Goal: Task Accomplishment & Management: Manage account settings

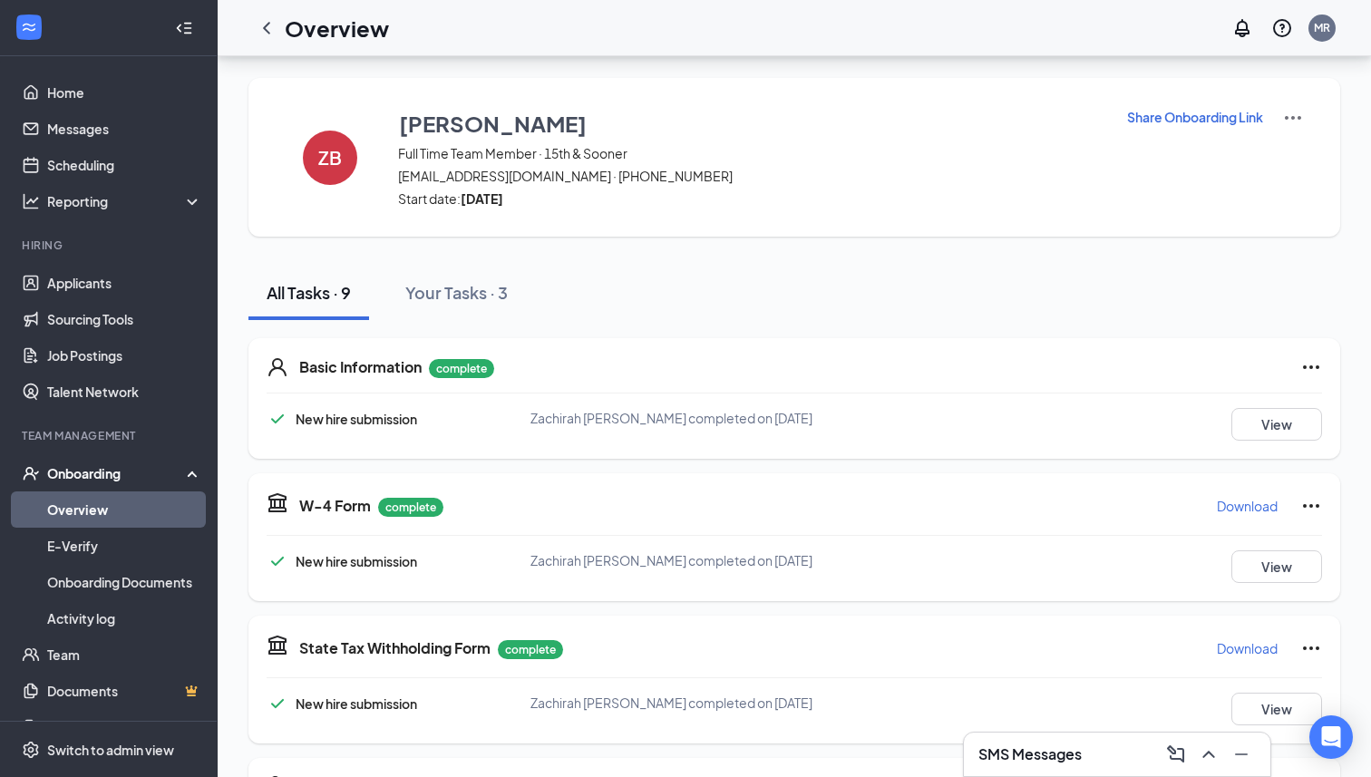
scroll to position [596, 0]
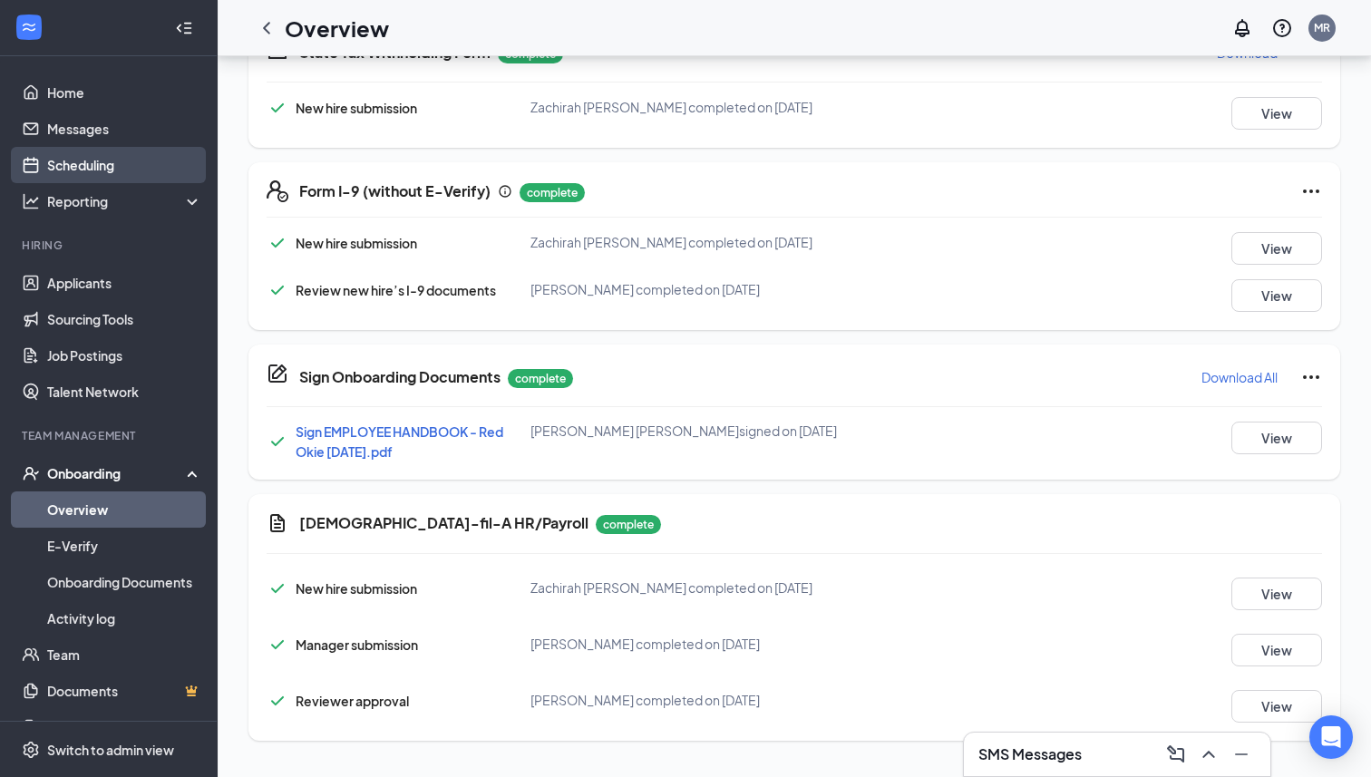
click at [102, 169] on link "Scheduling" at bounding box center [124, 165] width 155 height 36
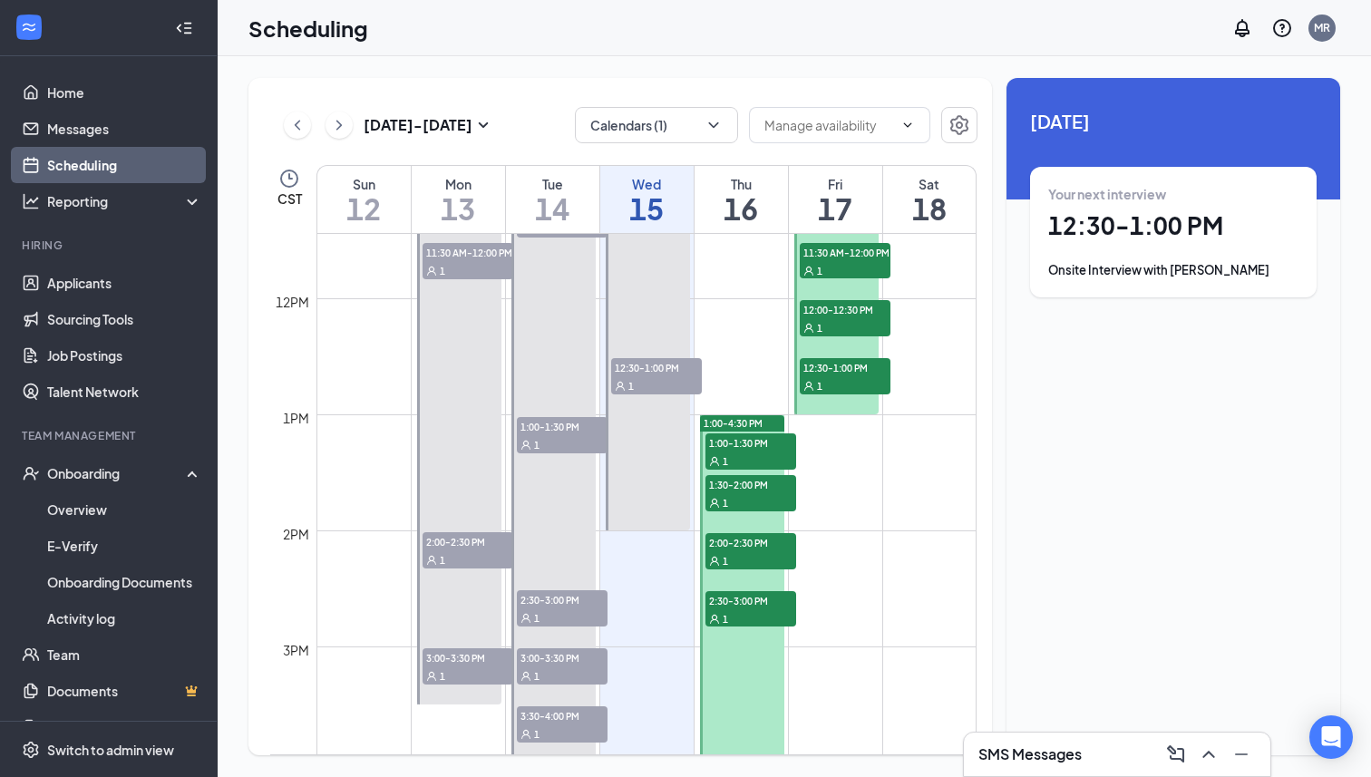
scroll to position [1330, 0]
click at [329, 122] on button at bounding box center [339, 125] width 27 height 27
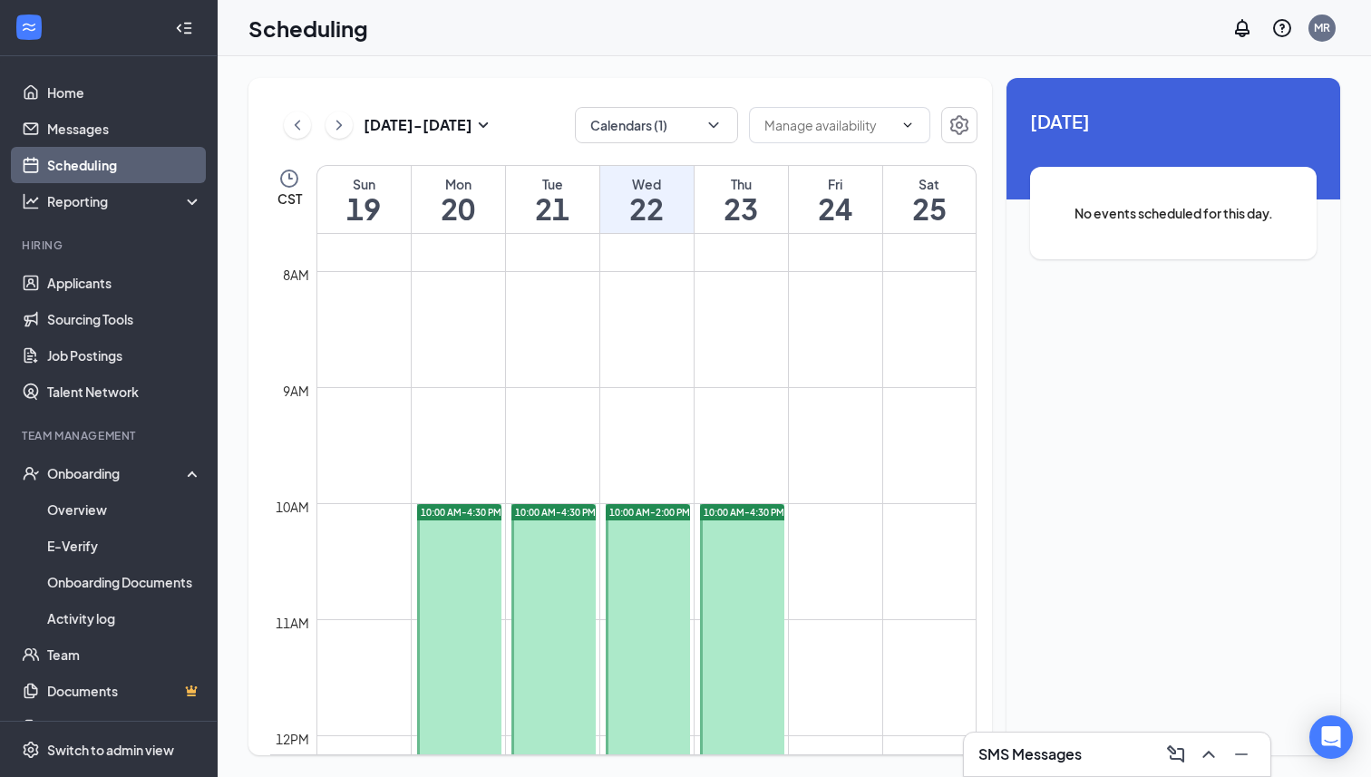
scroll to position [885, 0]
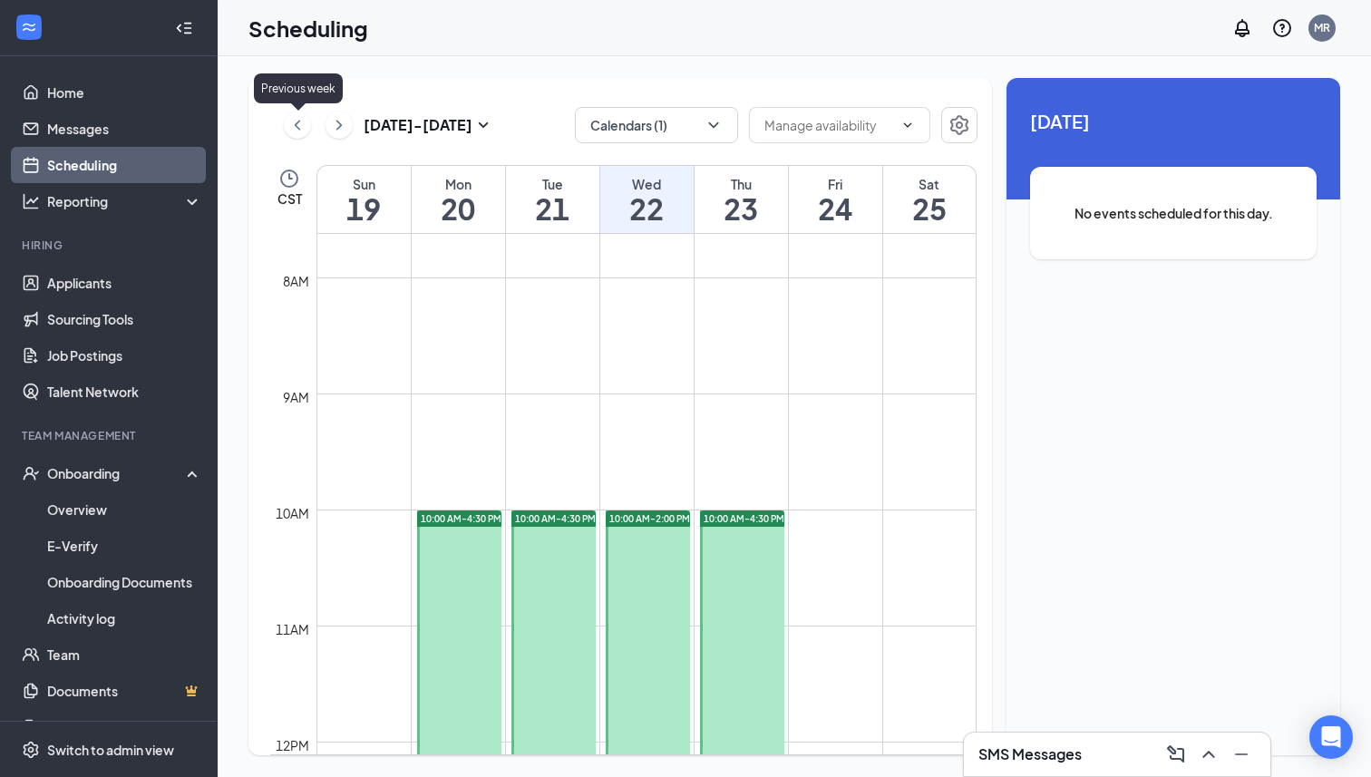
click at [300, 128] on icon "ChevronLeft" at bounding box center [297, 125] width 18 height 22
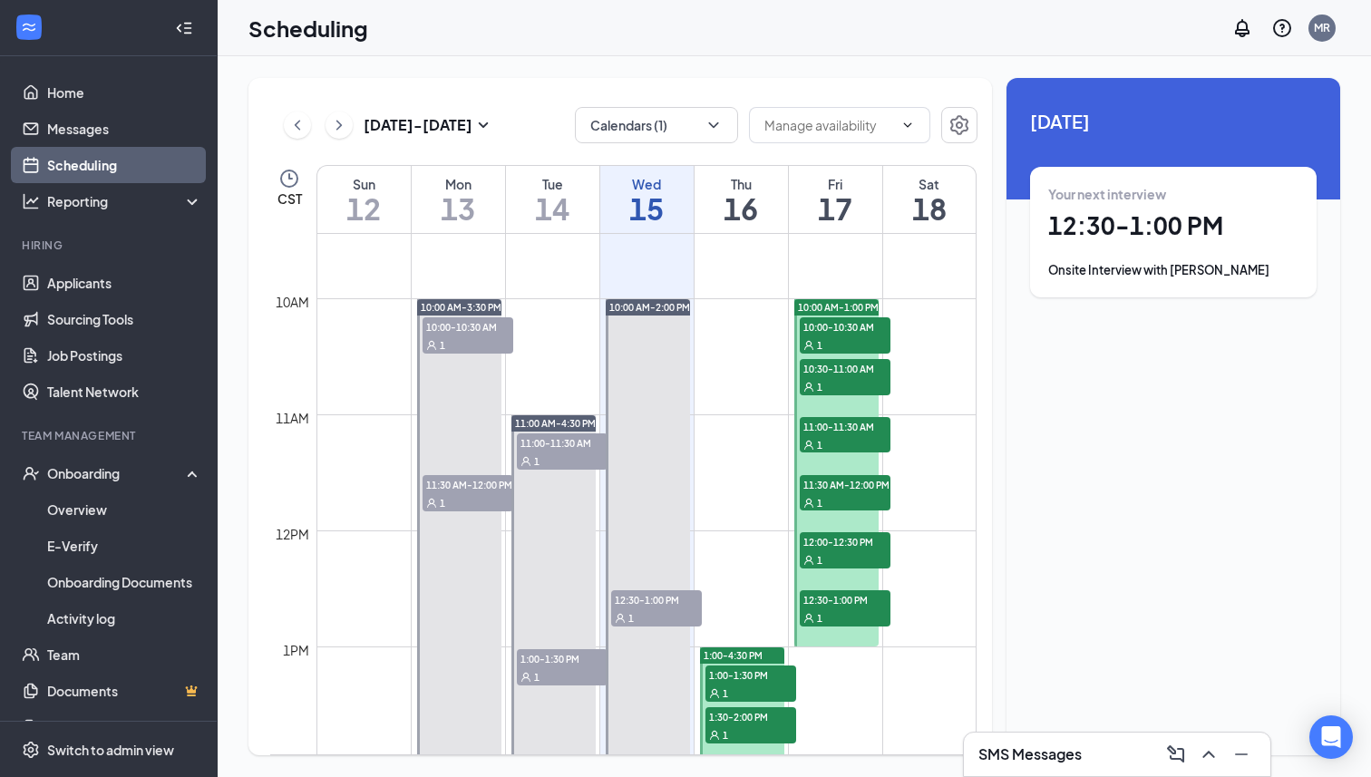
scroll to position [1042, 0]
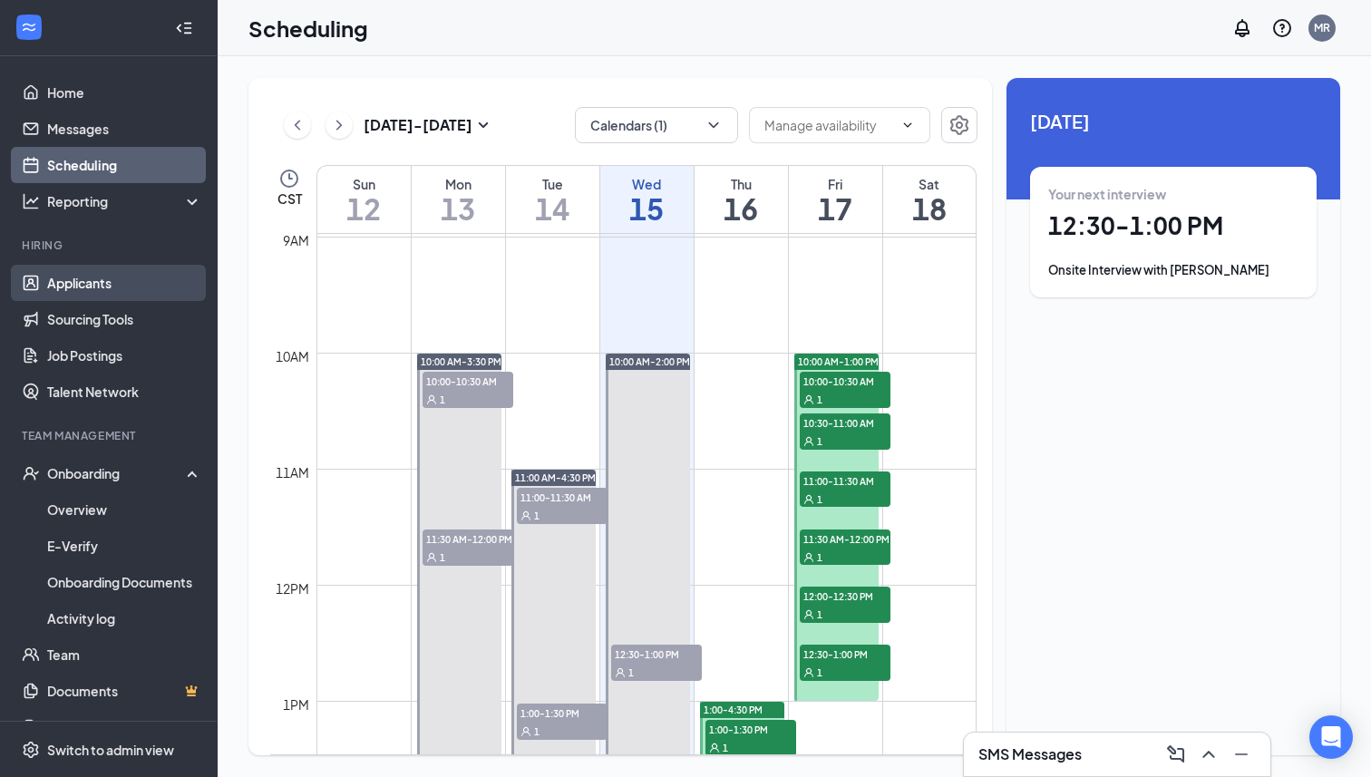
click at [100, 285] on link "Applicants" at bounding box center [124, 283] width 155 height 36
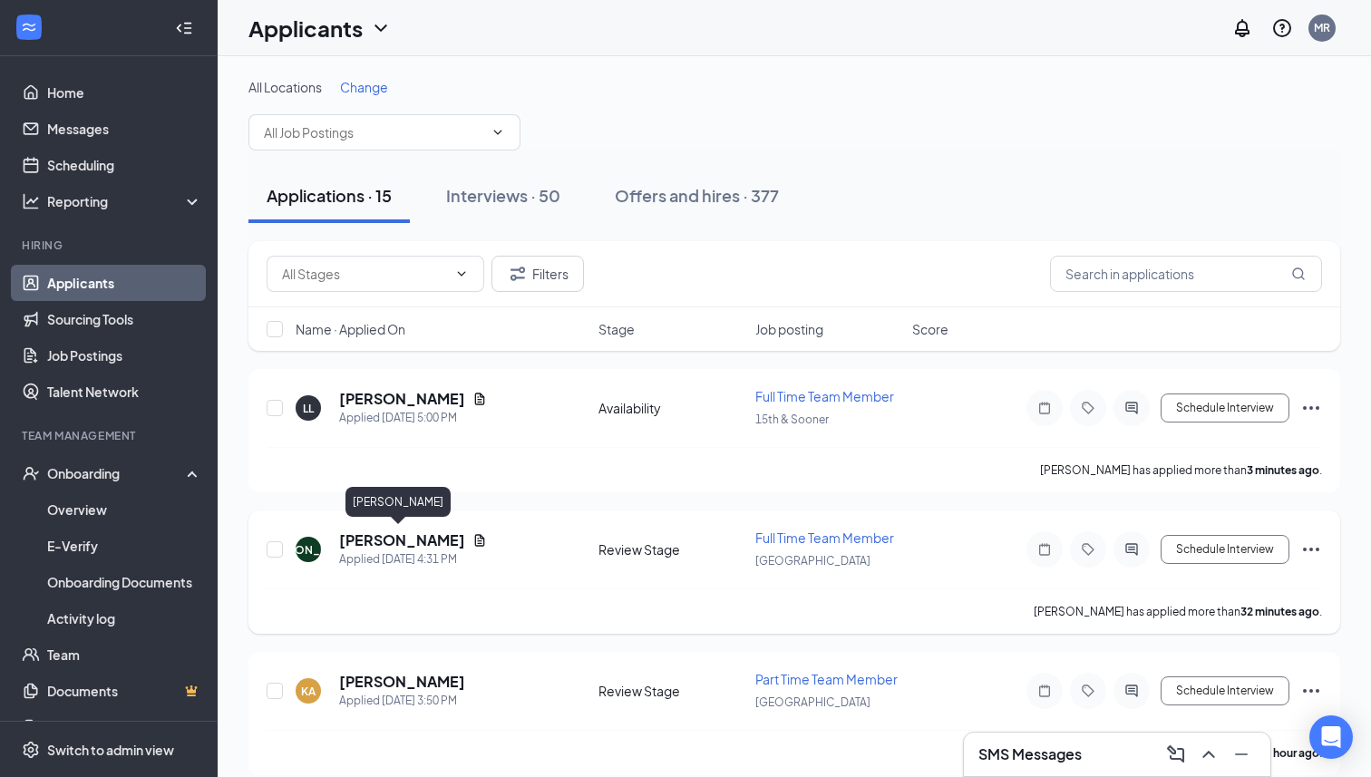
click at [385, 536] on h5 "[PERSON_NAME]" at bounding box center [402, 541] width 126 height 20
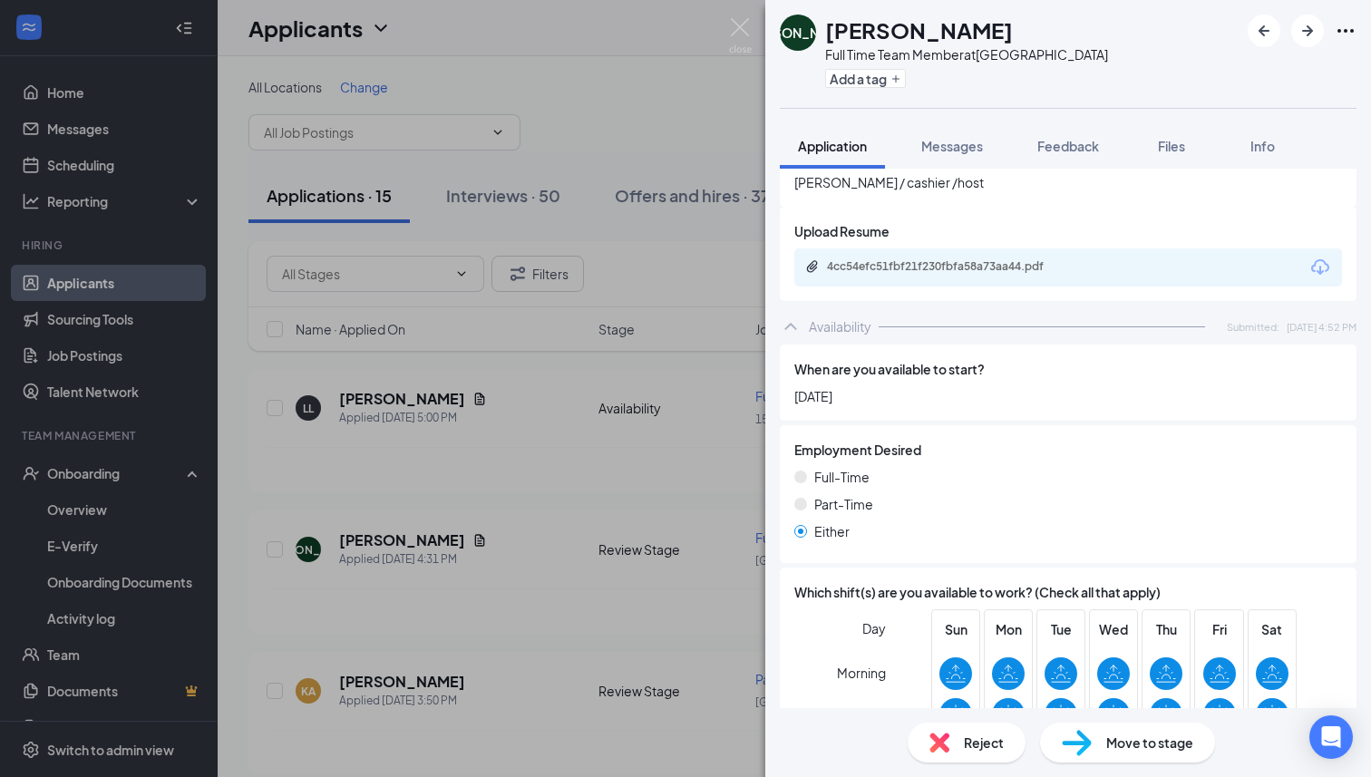
scroll to position [551, 0]
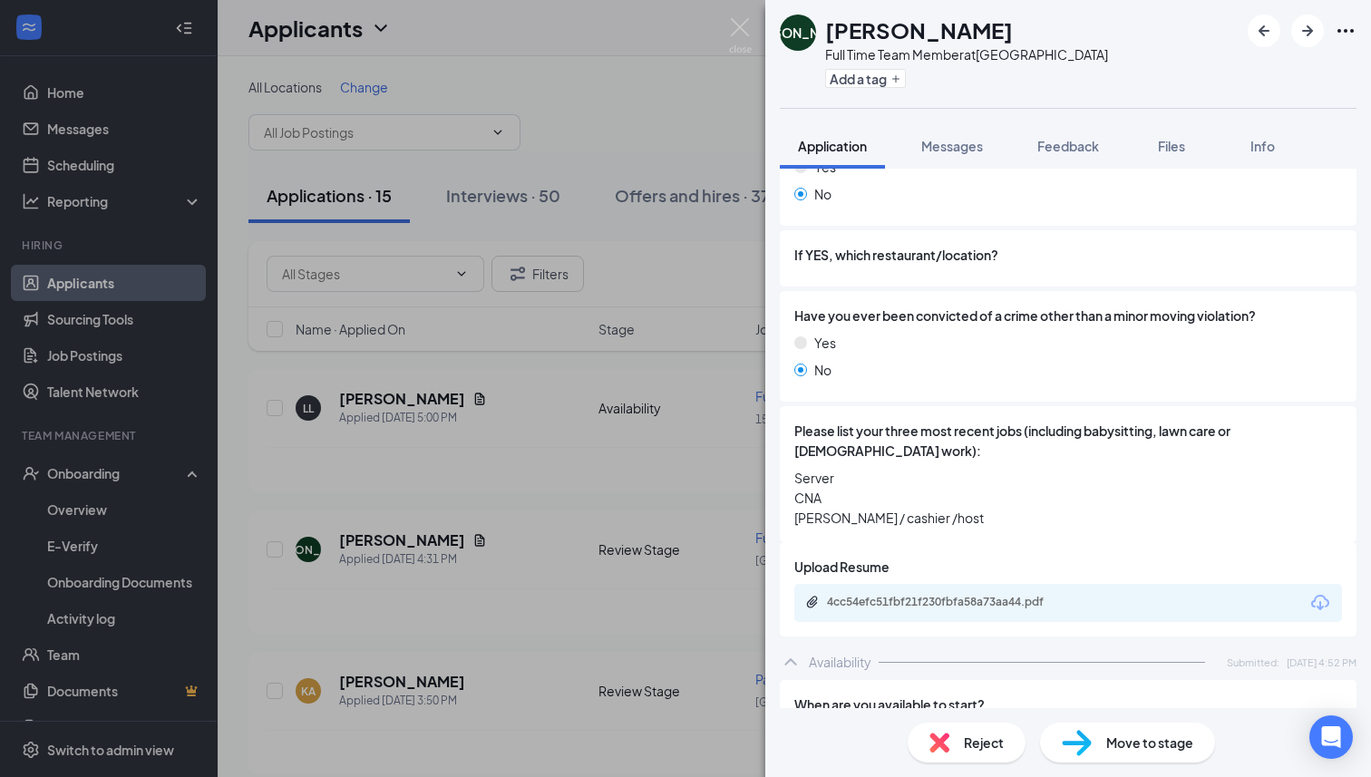
click at [564, 553] on div "JA [PERSON_NAME] Full Time Team Member at [GEOGRAPHIC_DATA] Add a tag Applicati…" at bounding box center [685, 388] width 1371 height 777
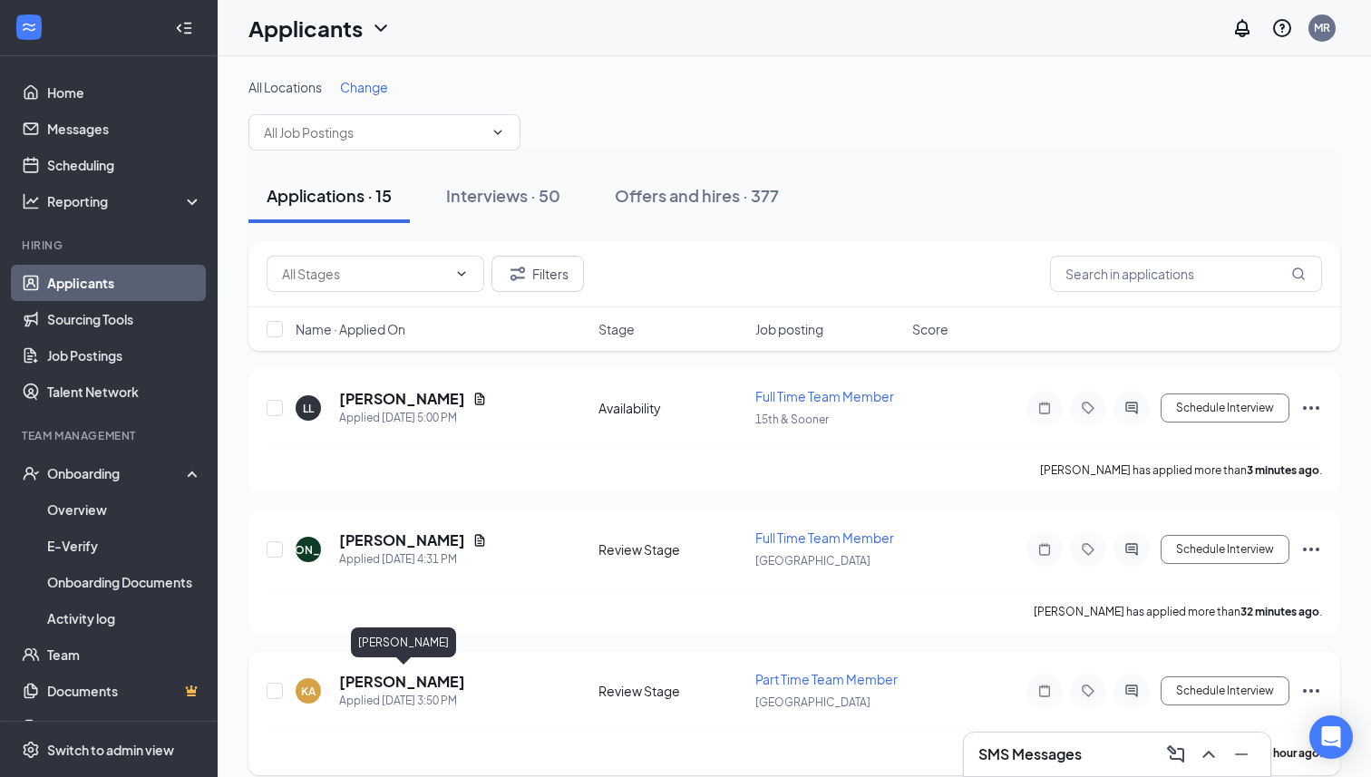
click at [463, 680] on h5 "[PERSON_NAME]" at bounding box center [402, 682] width 126 height 20
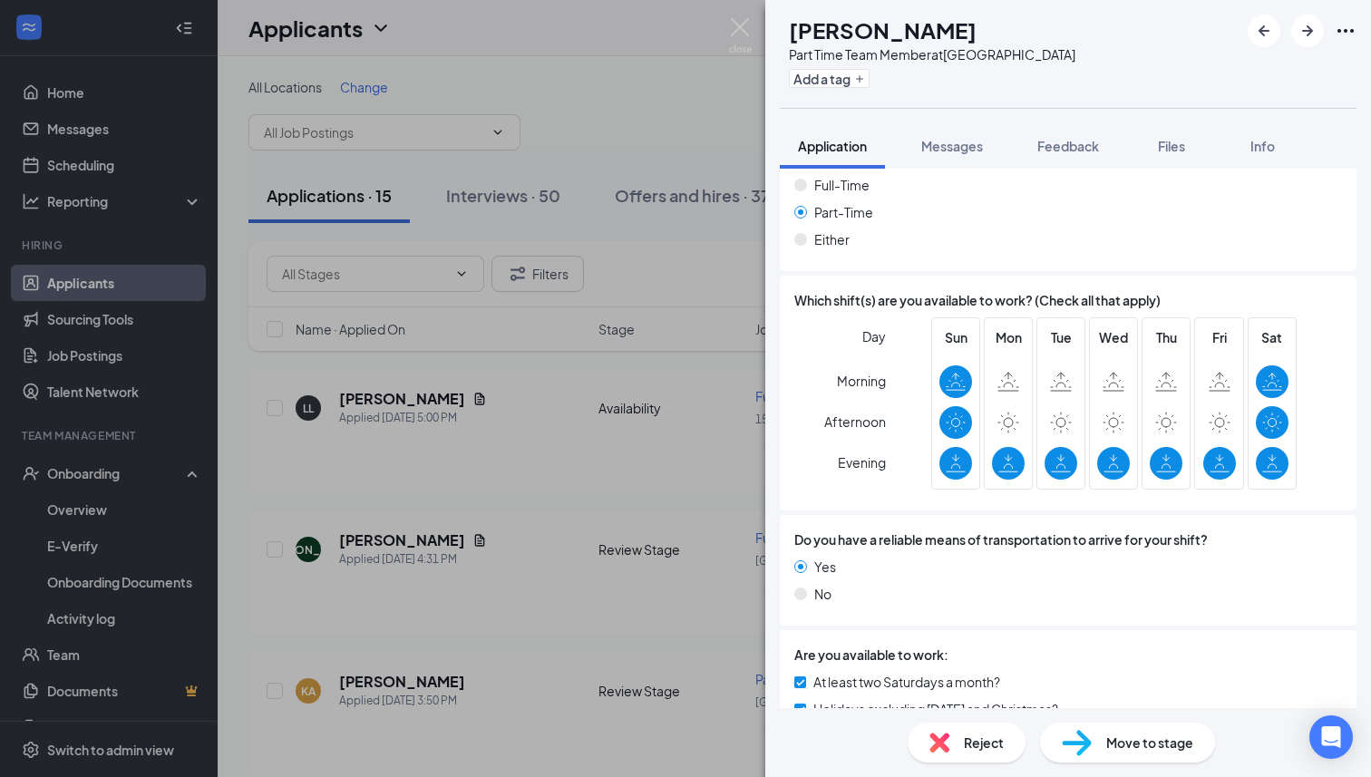
scroll to position [1154, 0]
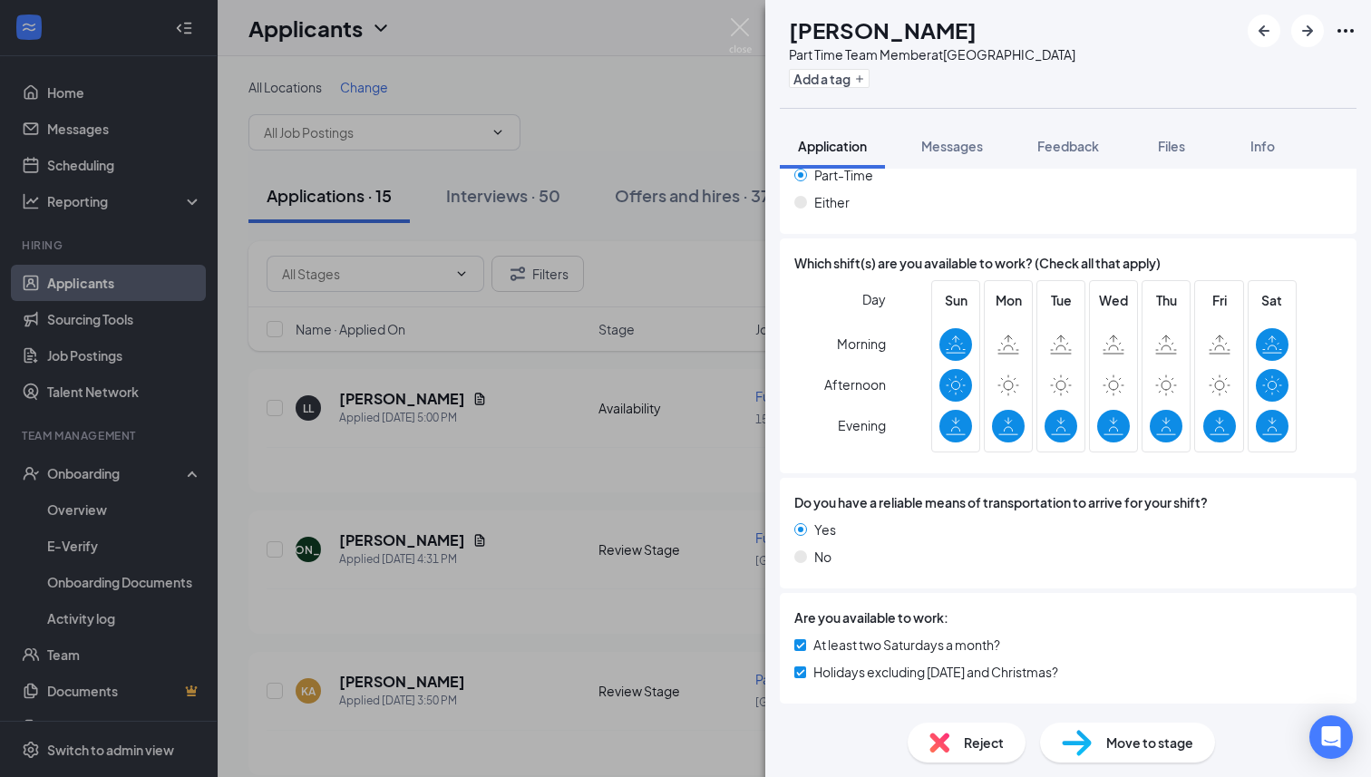
click at [1152, 737] on span "Move to stage" at bounding box center [1150, 743] width 87 height 20
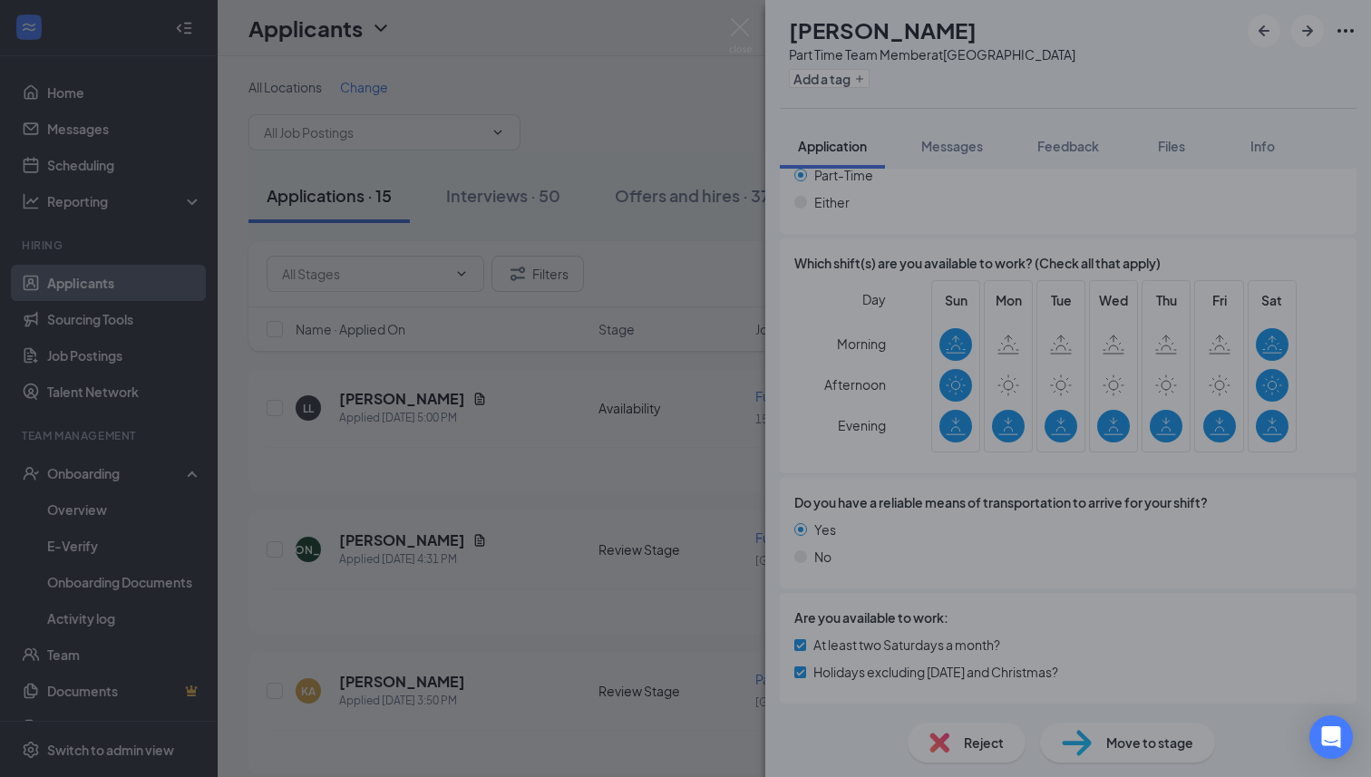
scroll to position [1146, 0]
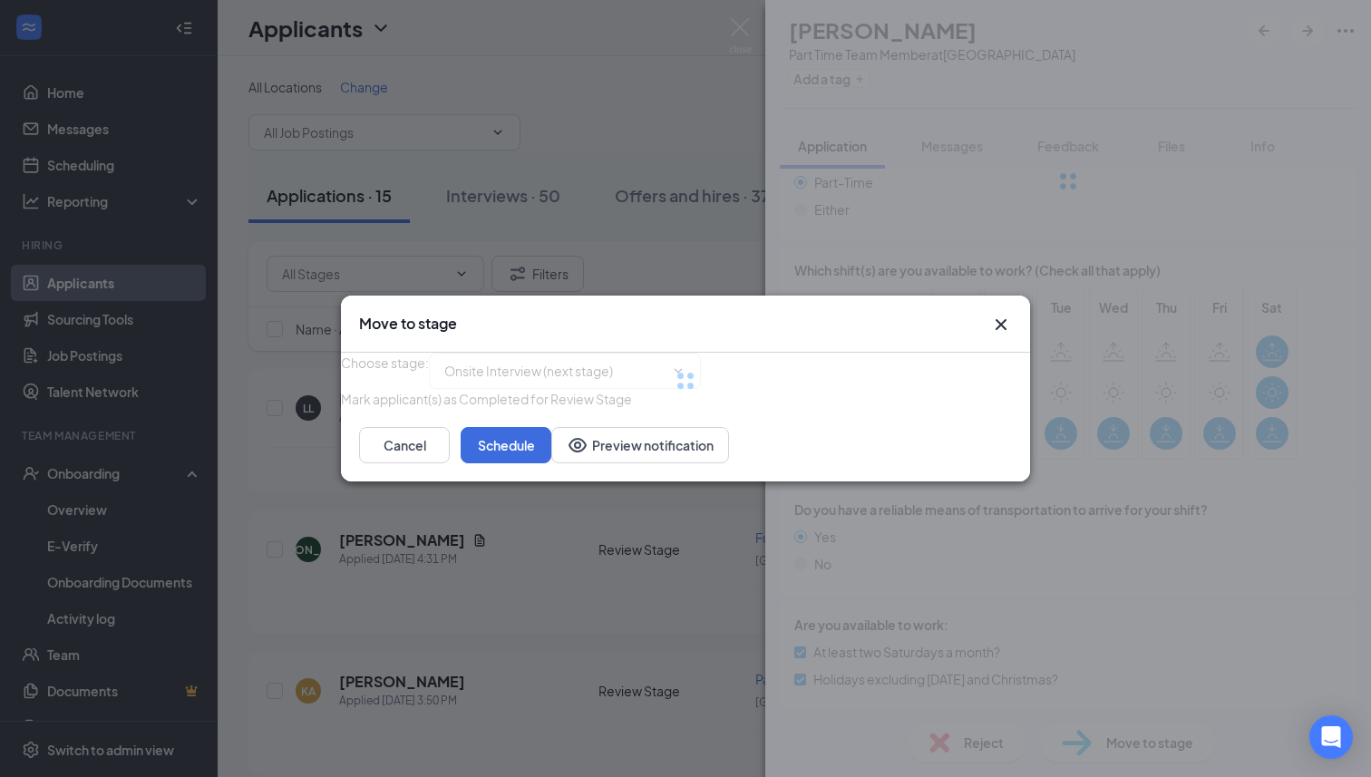
type input "Onsite Interview (next stage)"
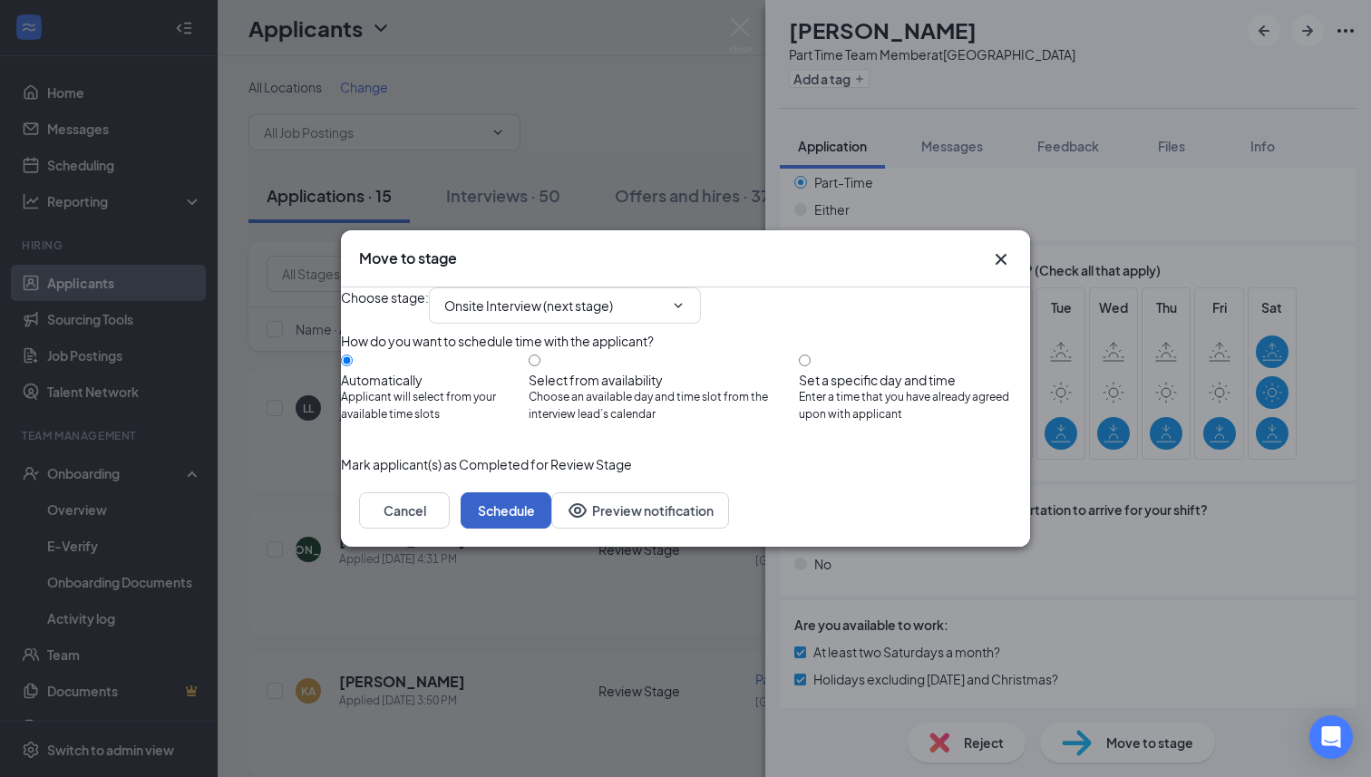
click at [551, 529] on button "Schedule" at bounding box center [506, 511] width 91 height 36
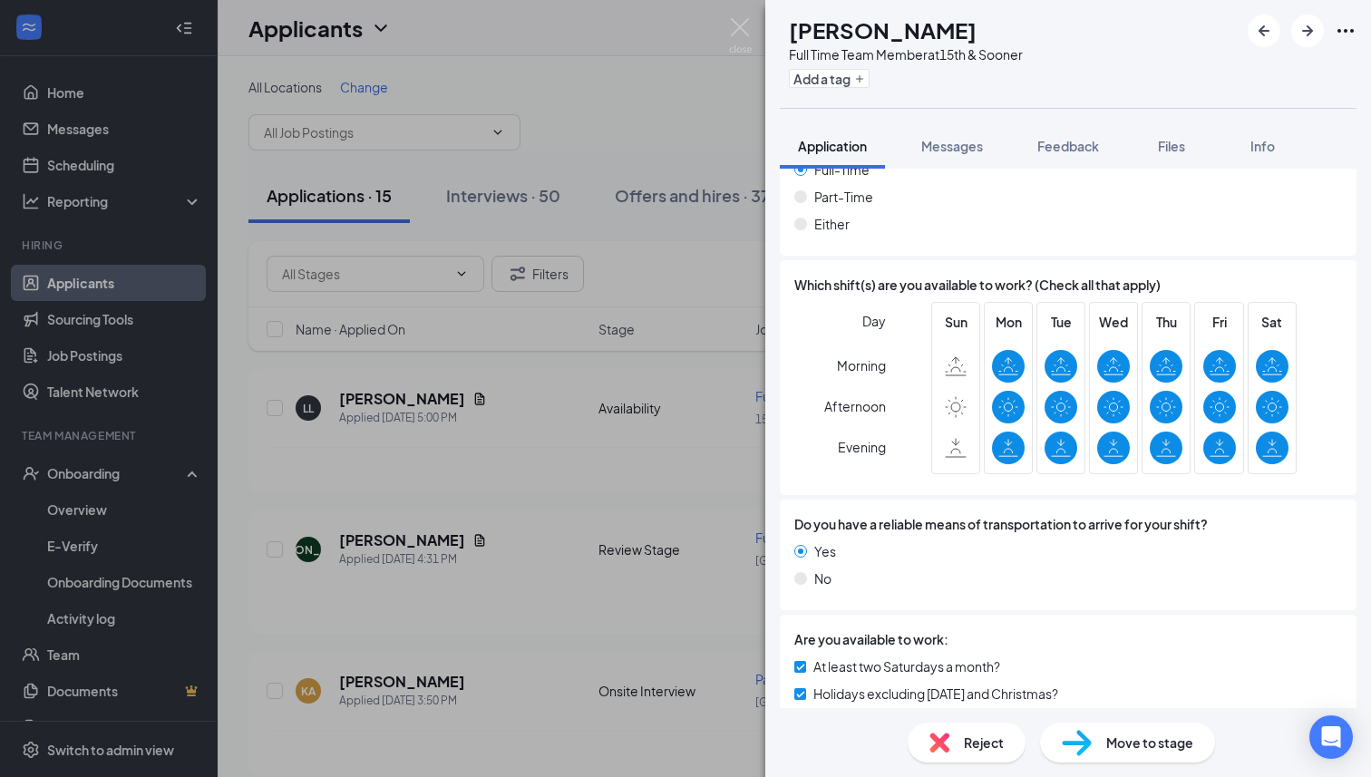
scroll to position [1074, 0]
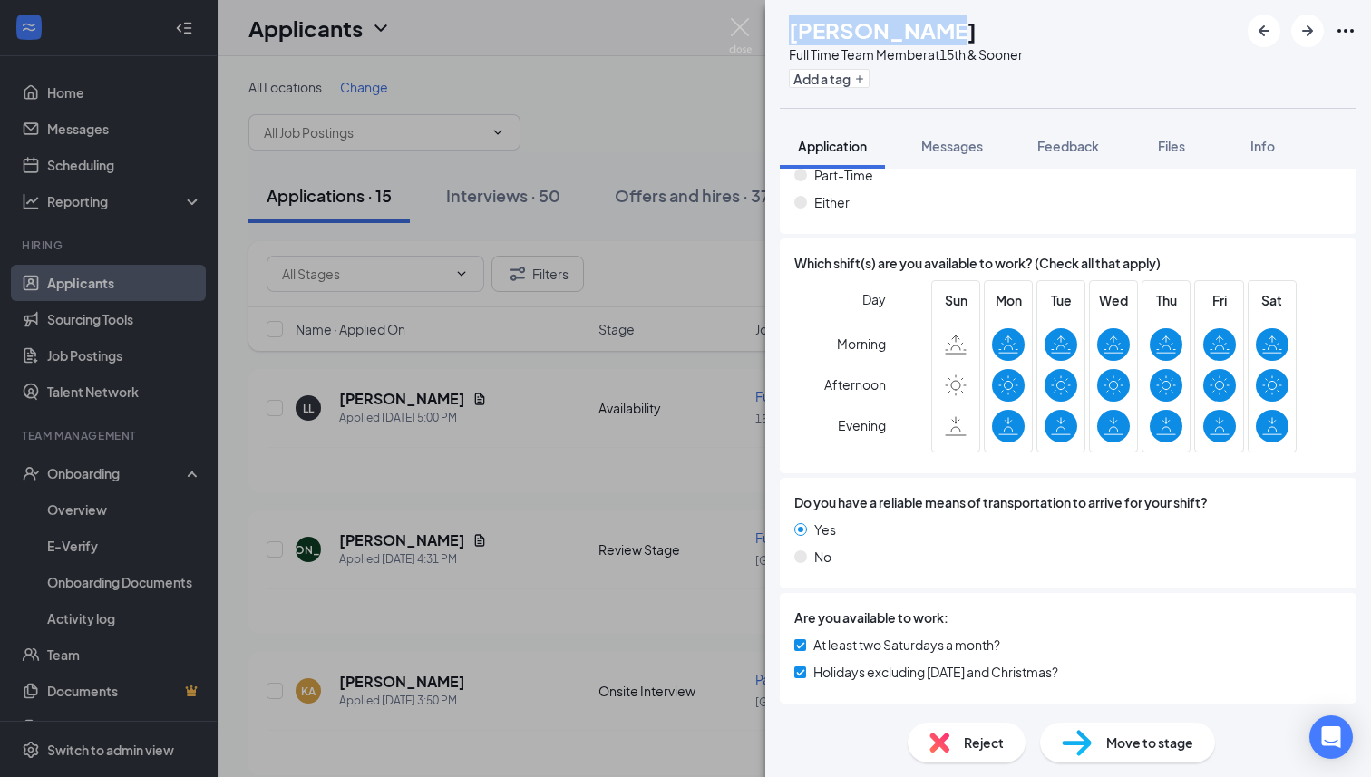
drag, startPoint x: 978, startPoint y: 30, endPoint x: 826, endPoint y: 36, distance: 151.6
click at [826, 36] on div "[PERSON_NAME]" at bounding box center [906, 30] width 234 height 31
copy h1 "[PERSON_NAME]"
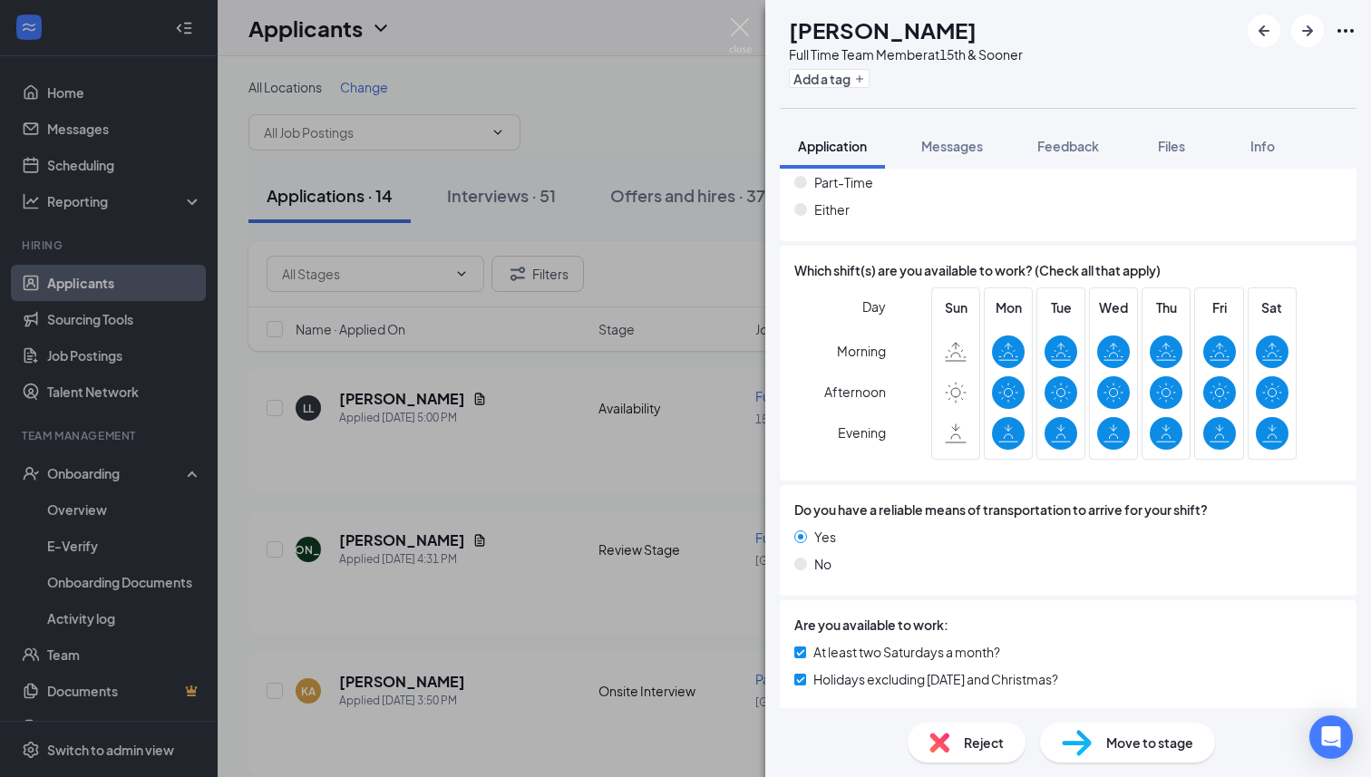
click at [1170, 746] on span "Move to stage" at bounding box center [1150, 743] width 87 height 20
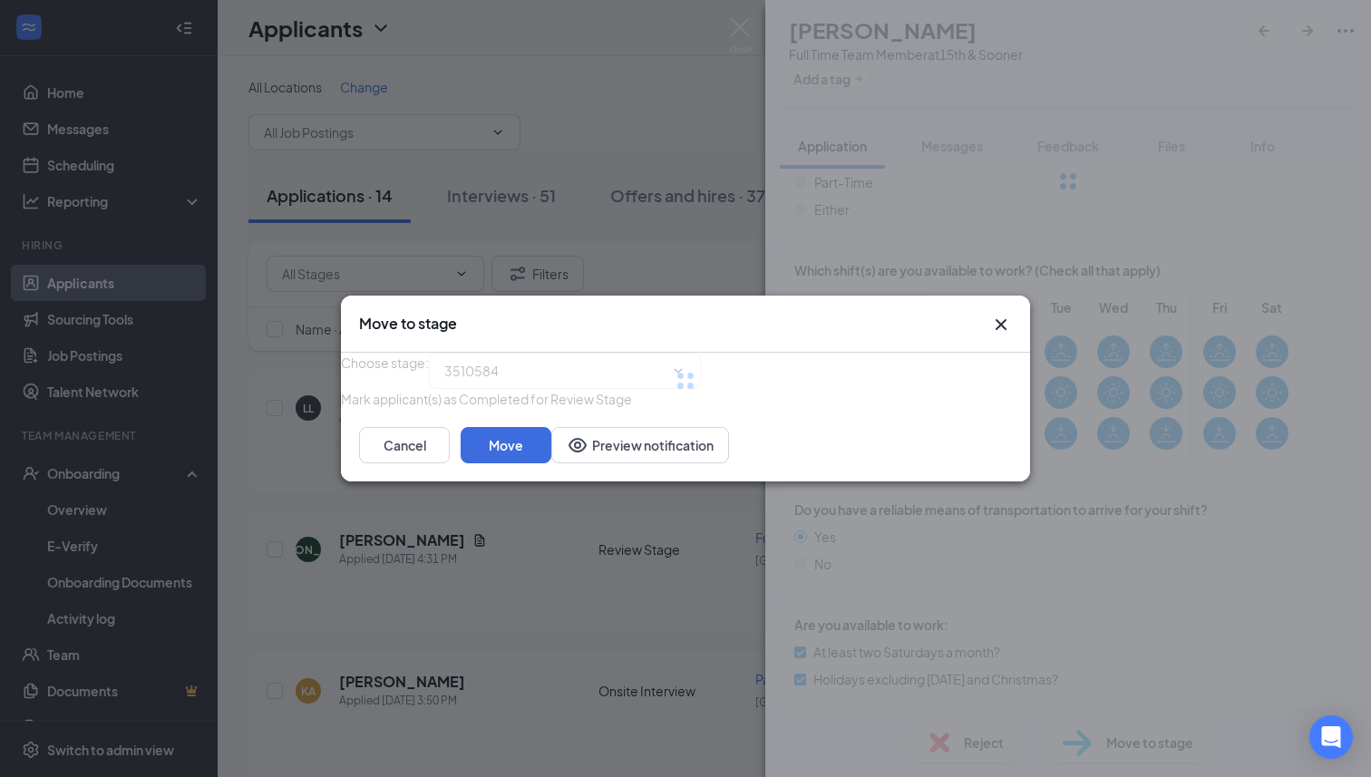
type input "Onsite Interview (next stage)"
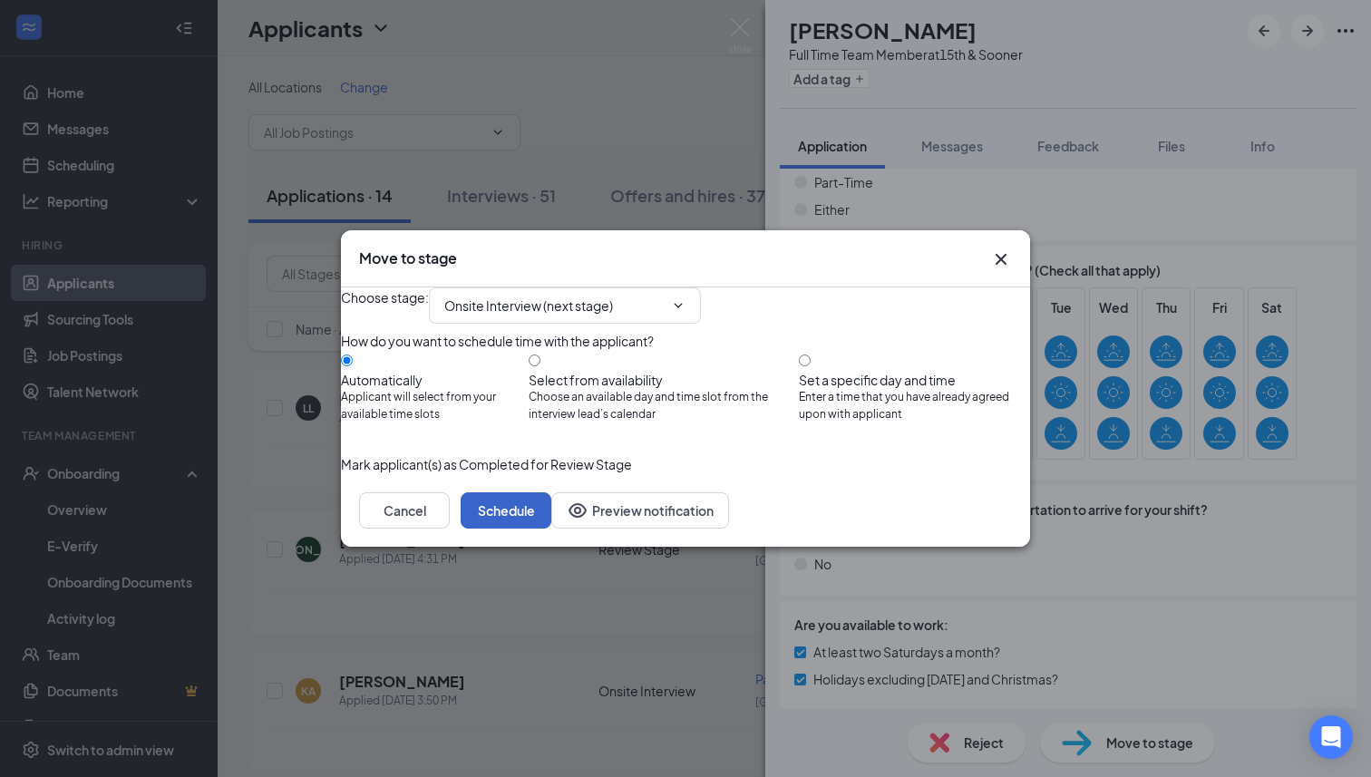
click at [551, 529] on button "Schedule" at bounding box center [506, 511] width 91 height 36
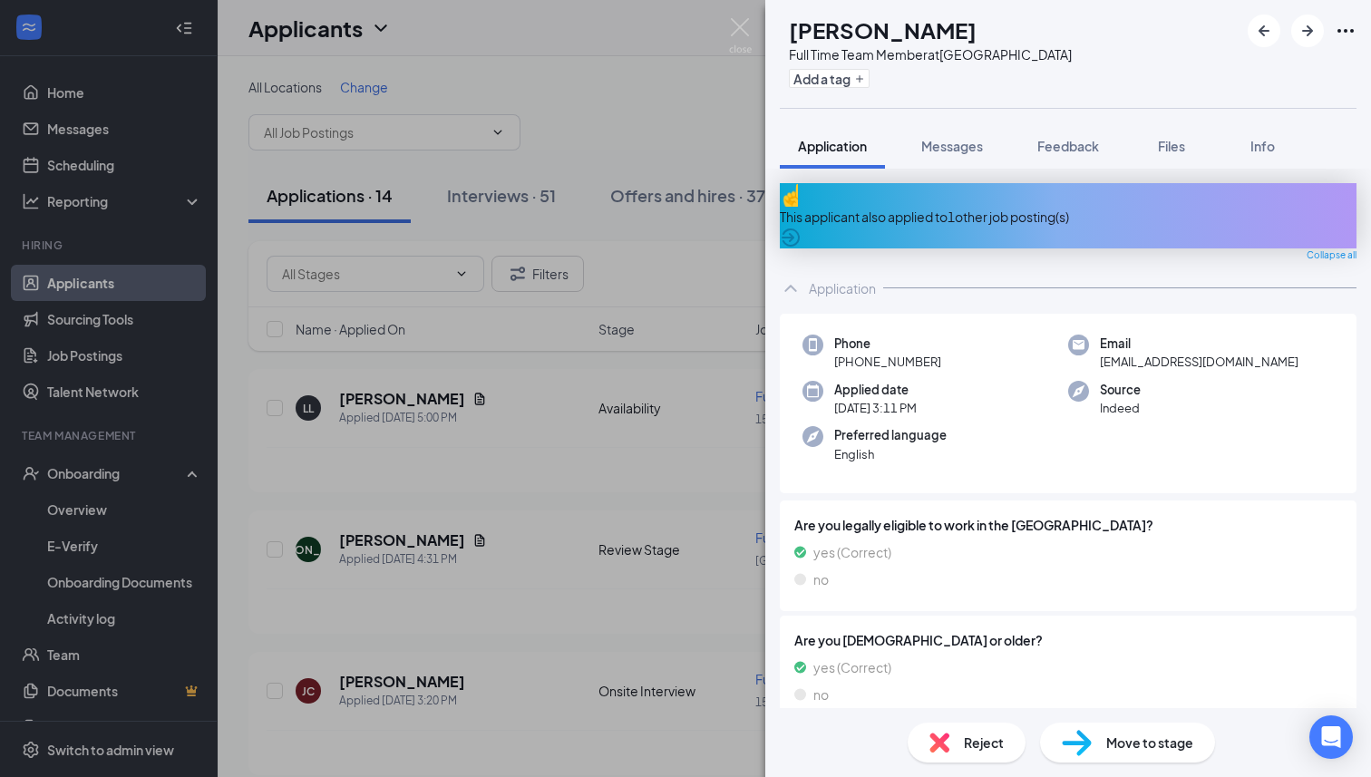
click at [1147, 212] on div "This applicant also applied to 1 other job posting(s)" at bounding box center [1068, 217] width 577 height 20
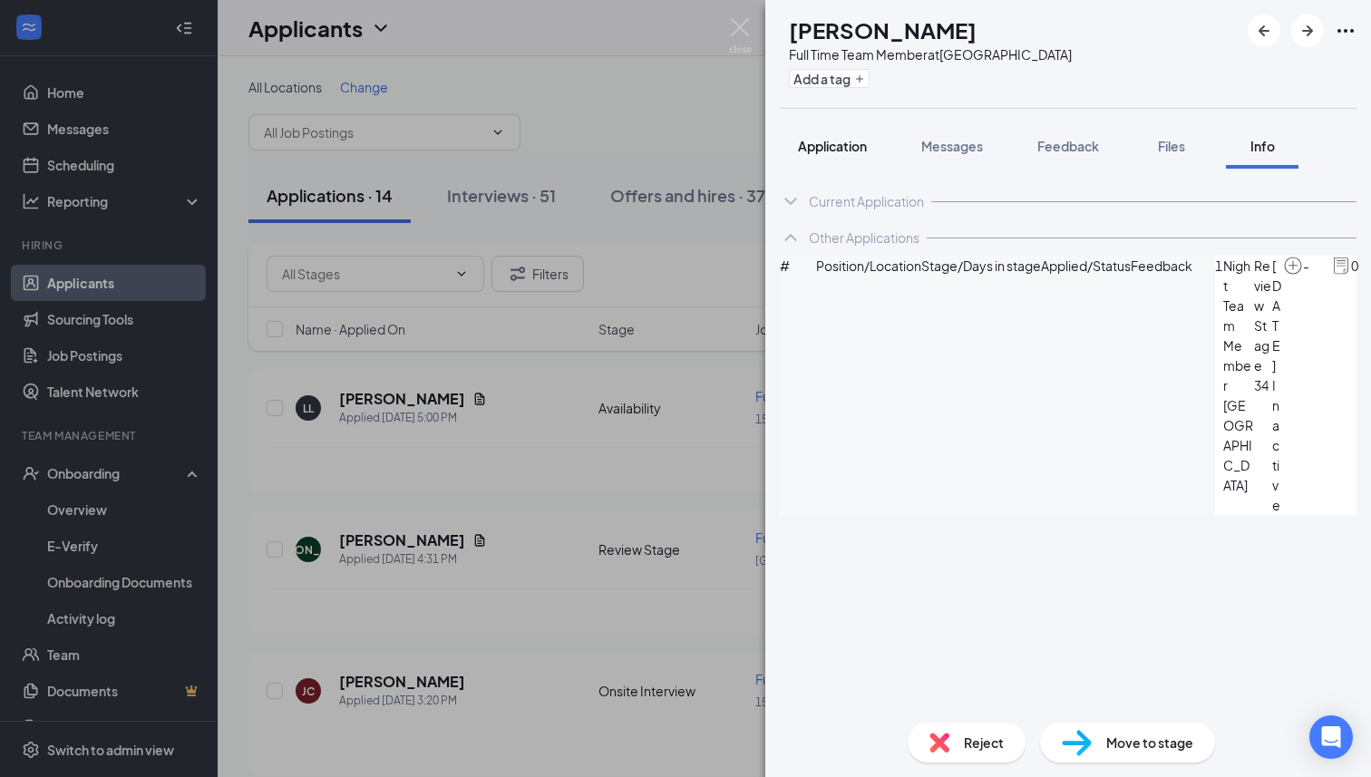
click at [823, 145] on span "Application" at bounding box center [832, 146] width 69 height 16
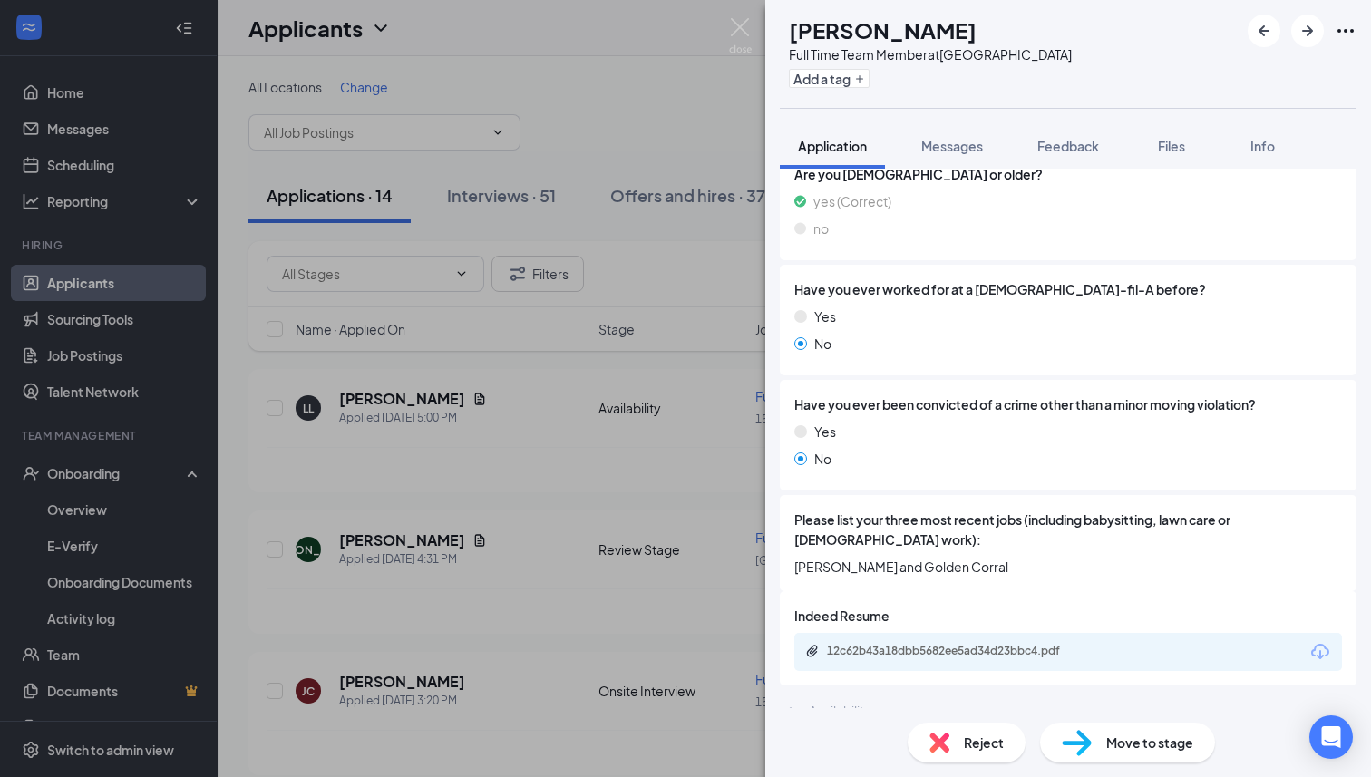
scroll to position [473, 0]
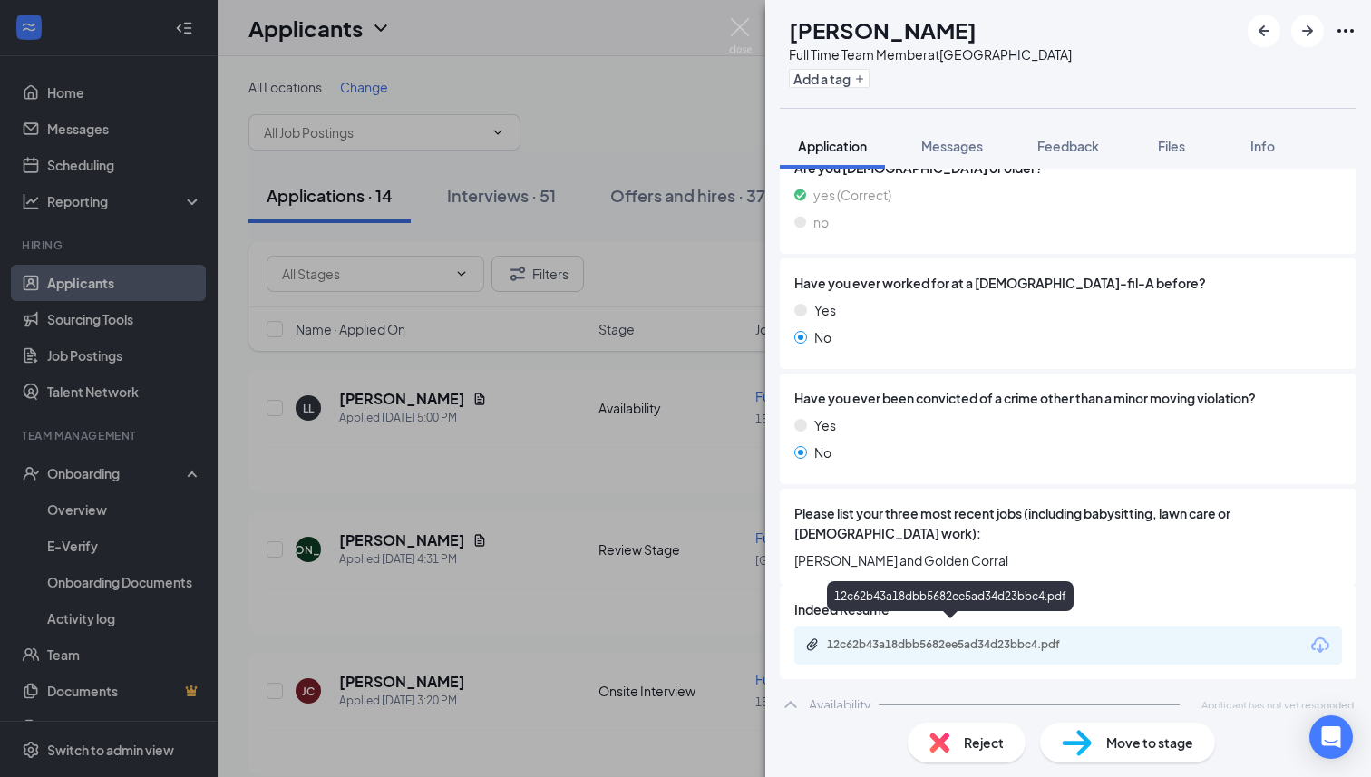
click at [980, 638] on div "12c62b43a18dbb5682ee5ad34d23bbc4.pdf" at bounding box center [954, 645] width 254 height 15
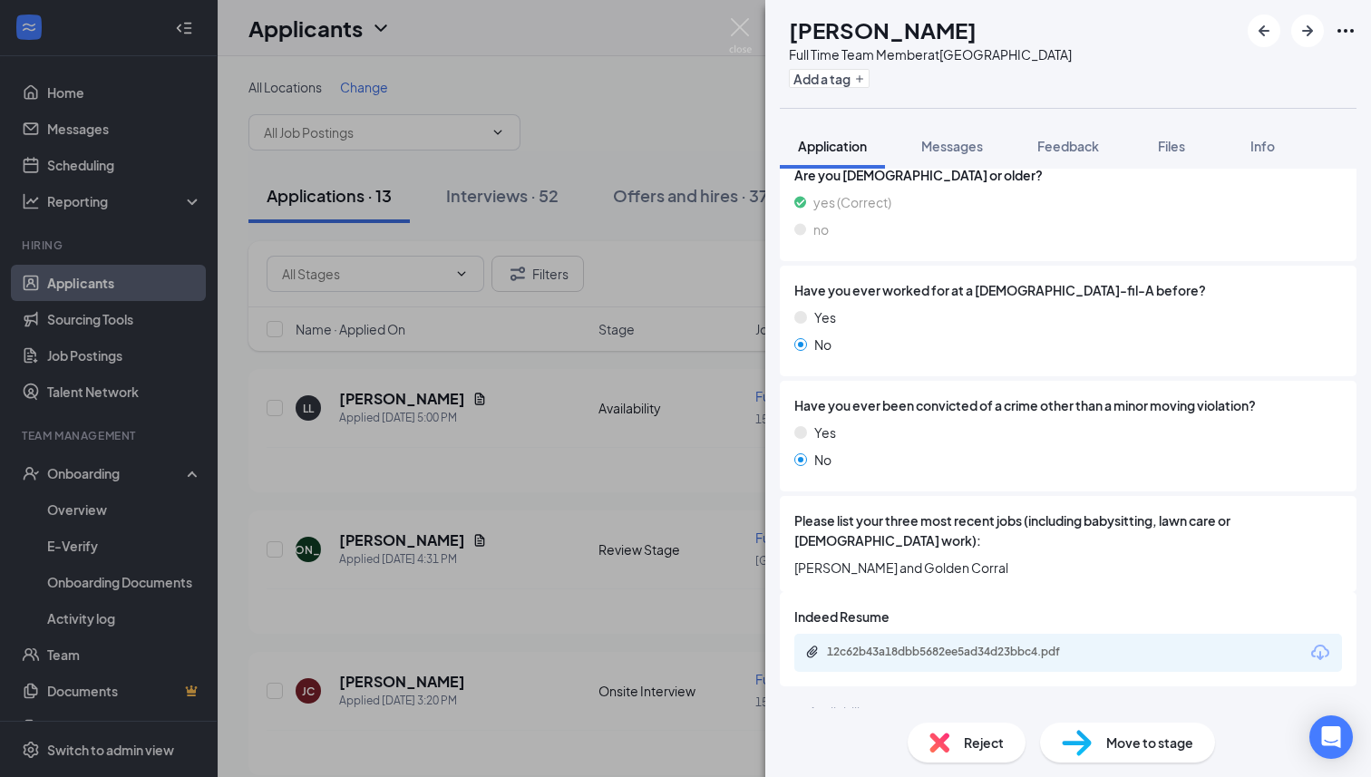
click at [974, 749] on span "Reject" at bounding box center [984, 743] width 40 height 20
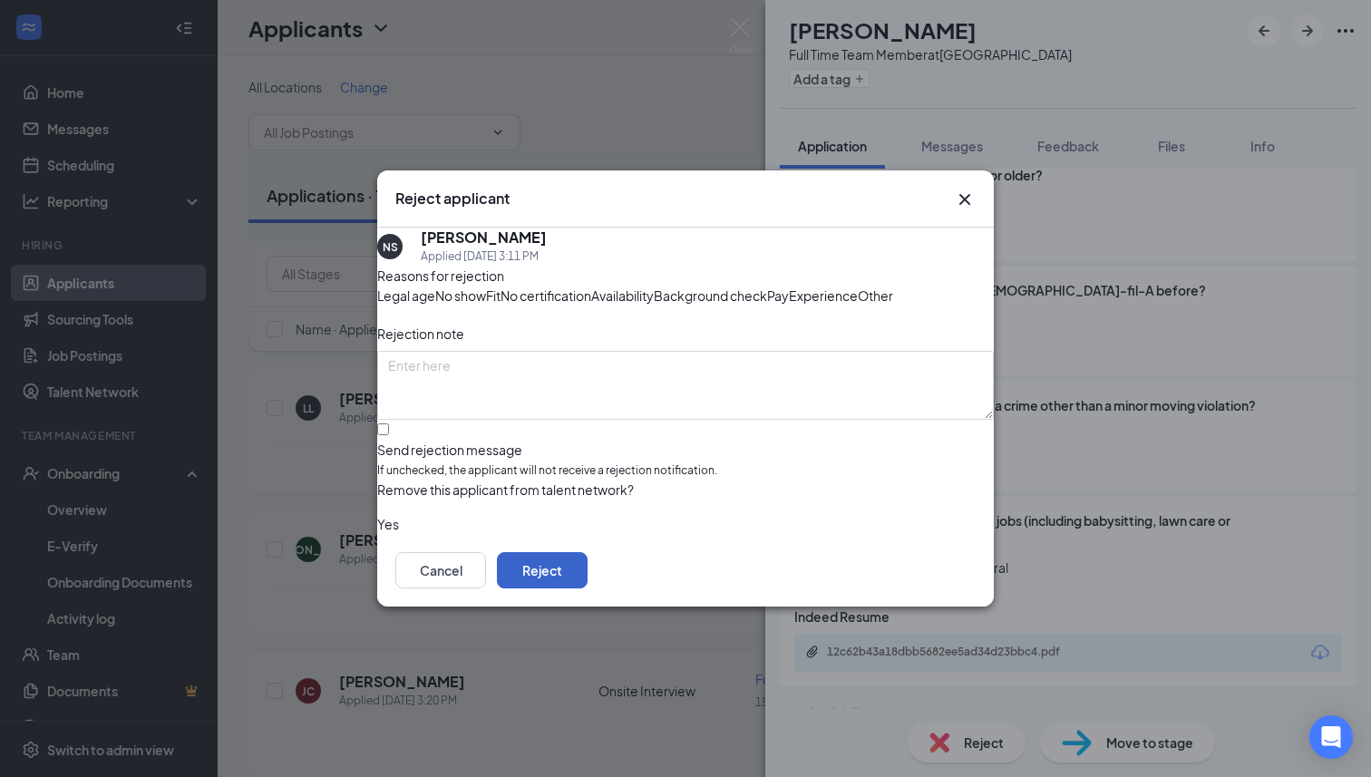
click at [588, 589] on button "Reject" at bounding box center [542, 570] width 91 height 36
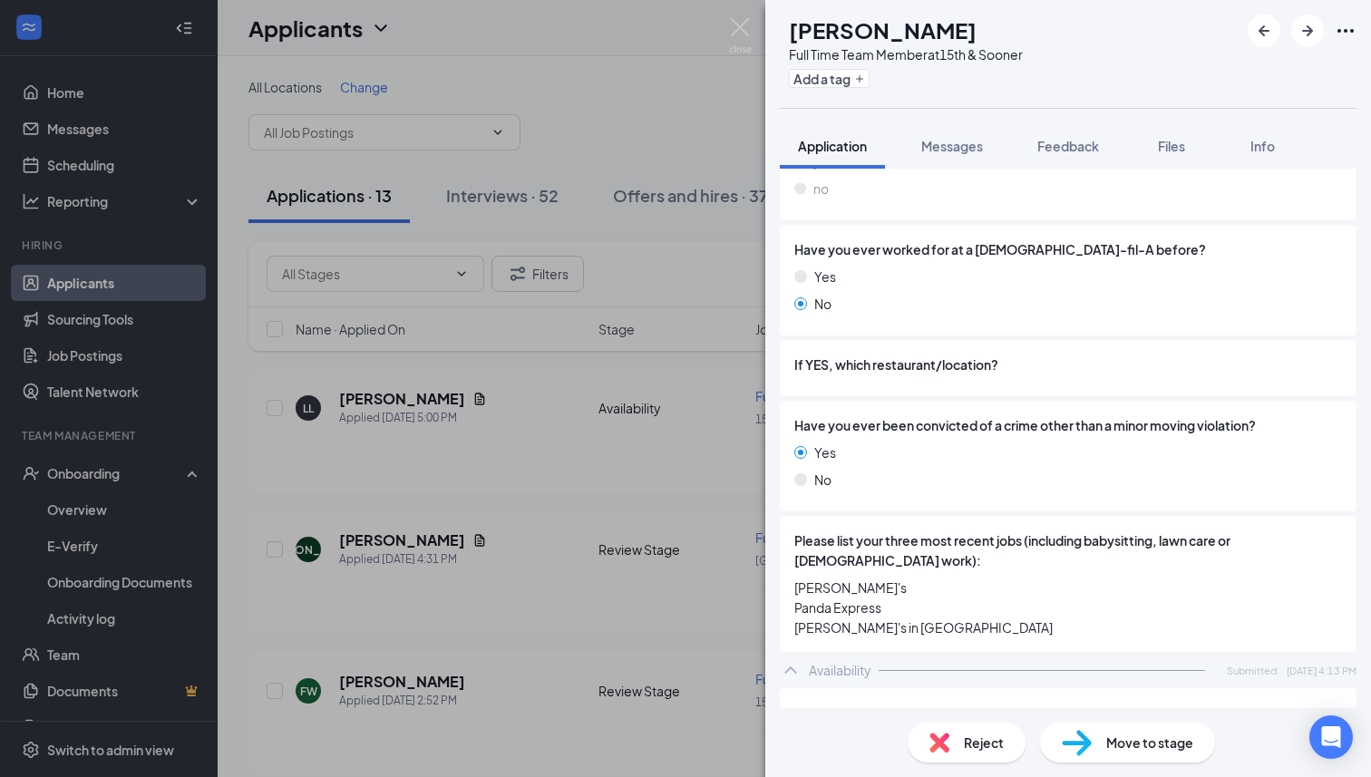
scroll to position [450, 0]
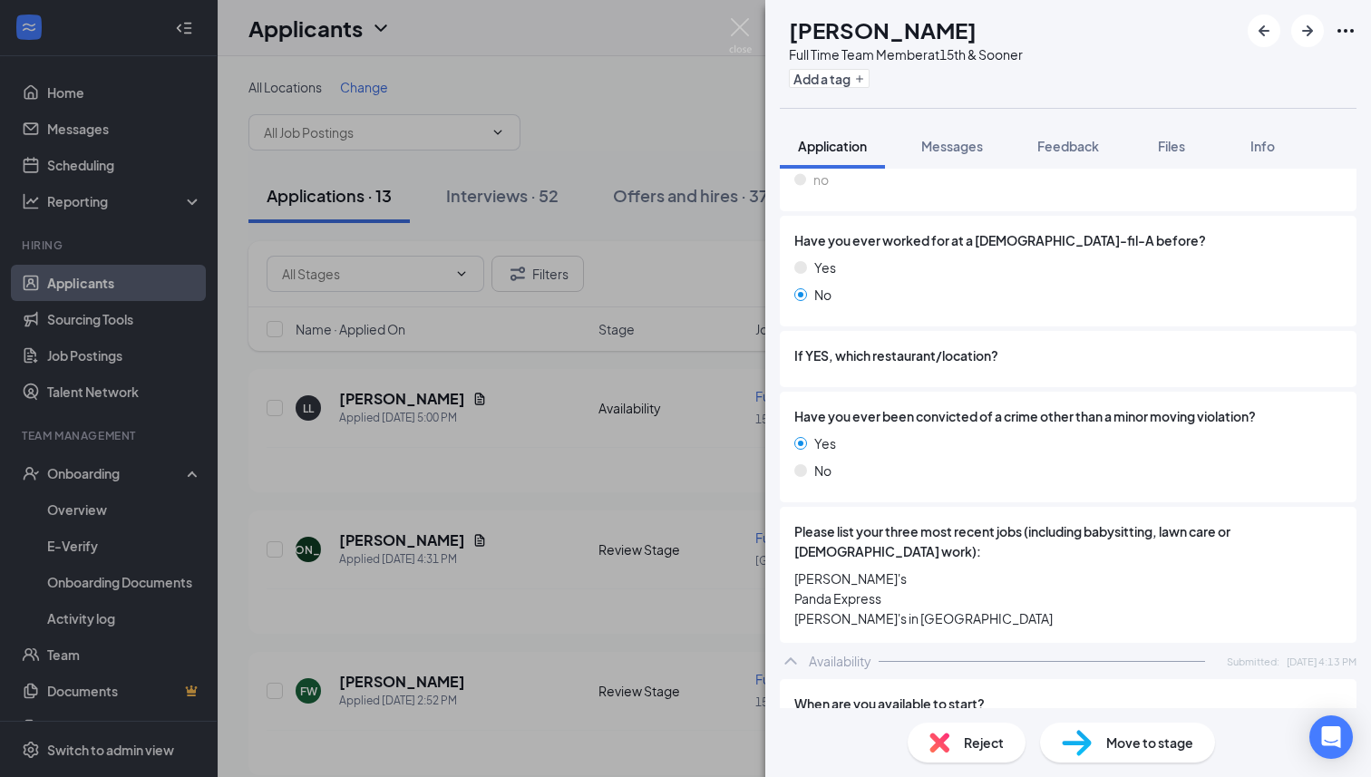
click at [977, 745] on span "Reject" at bounding box center [984, 743] width 40 height 20
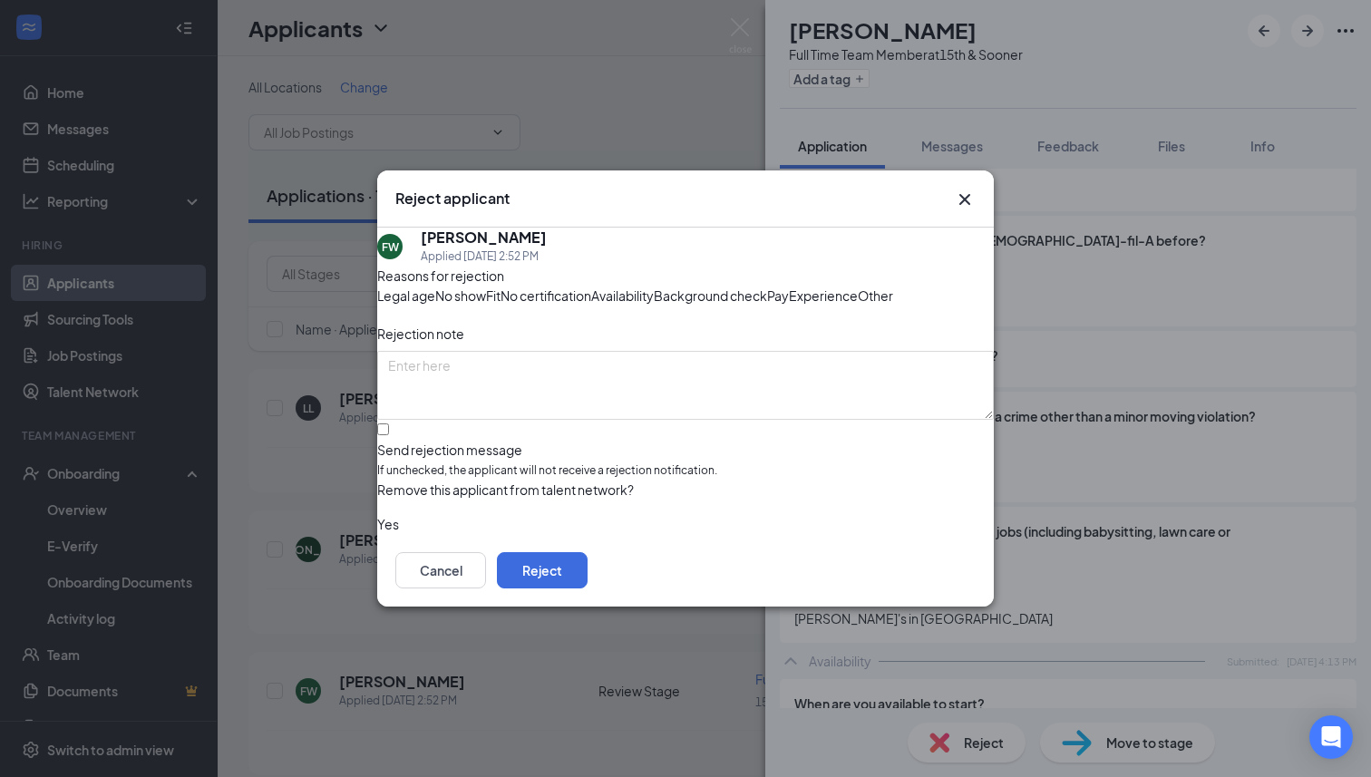
click at [654, 306] on span "Background check" at bounding box center [710, 296] width 113 height 20
click at [377, 534] on button "button" at bounding box center [377, 524] width 0 height 20
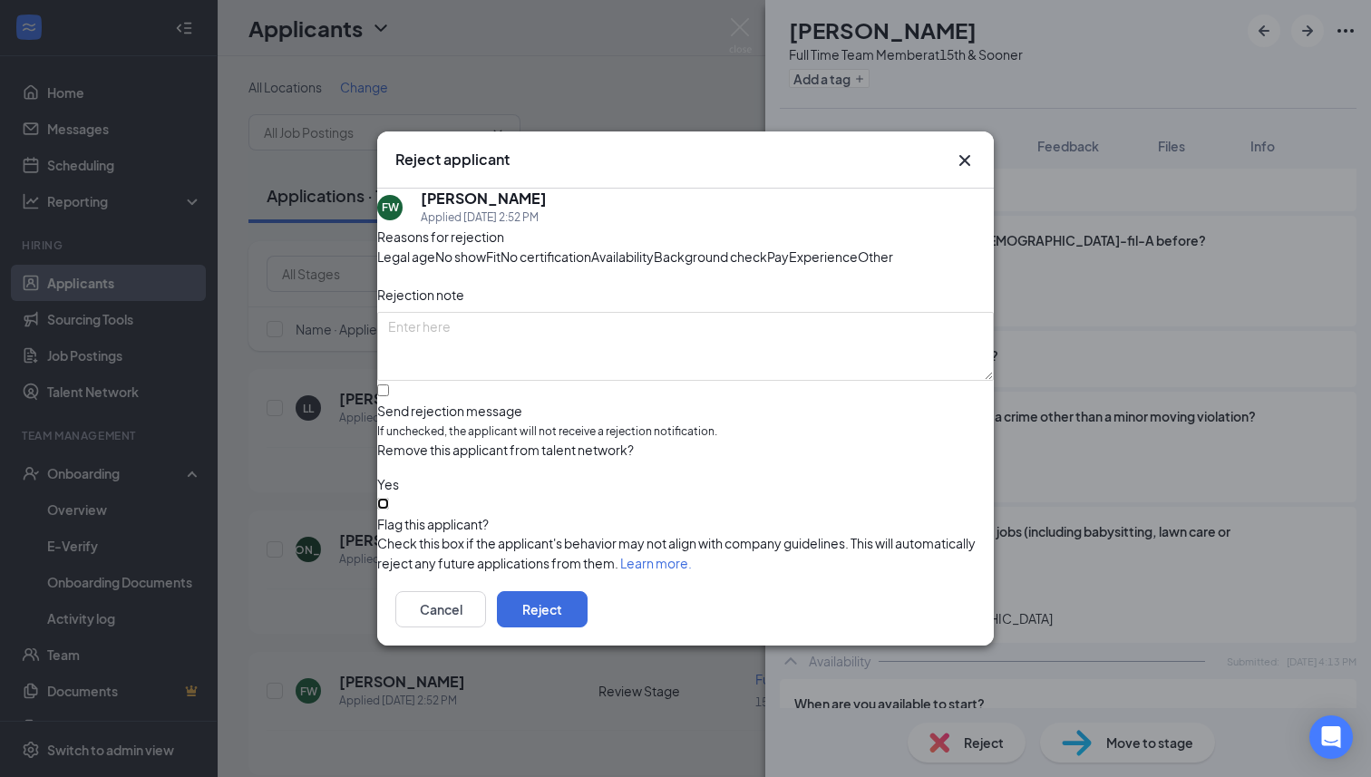
click at [389, 510] on input "Flag this applicant?" at bounding box center [383, 504] width 12 height 12
checkbox input "true"
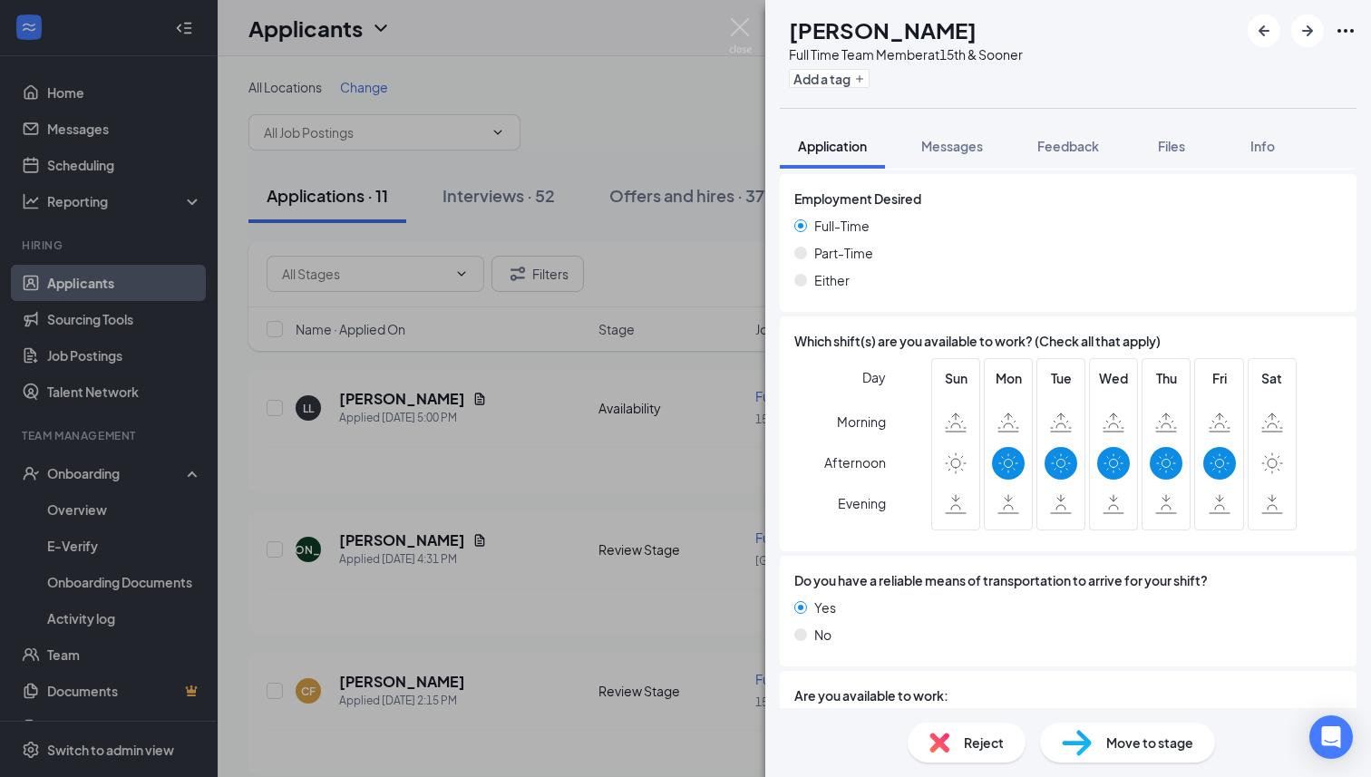
scroll to position [1114, 0]
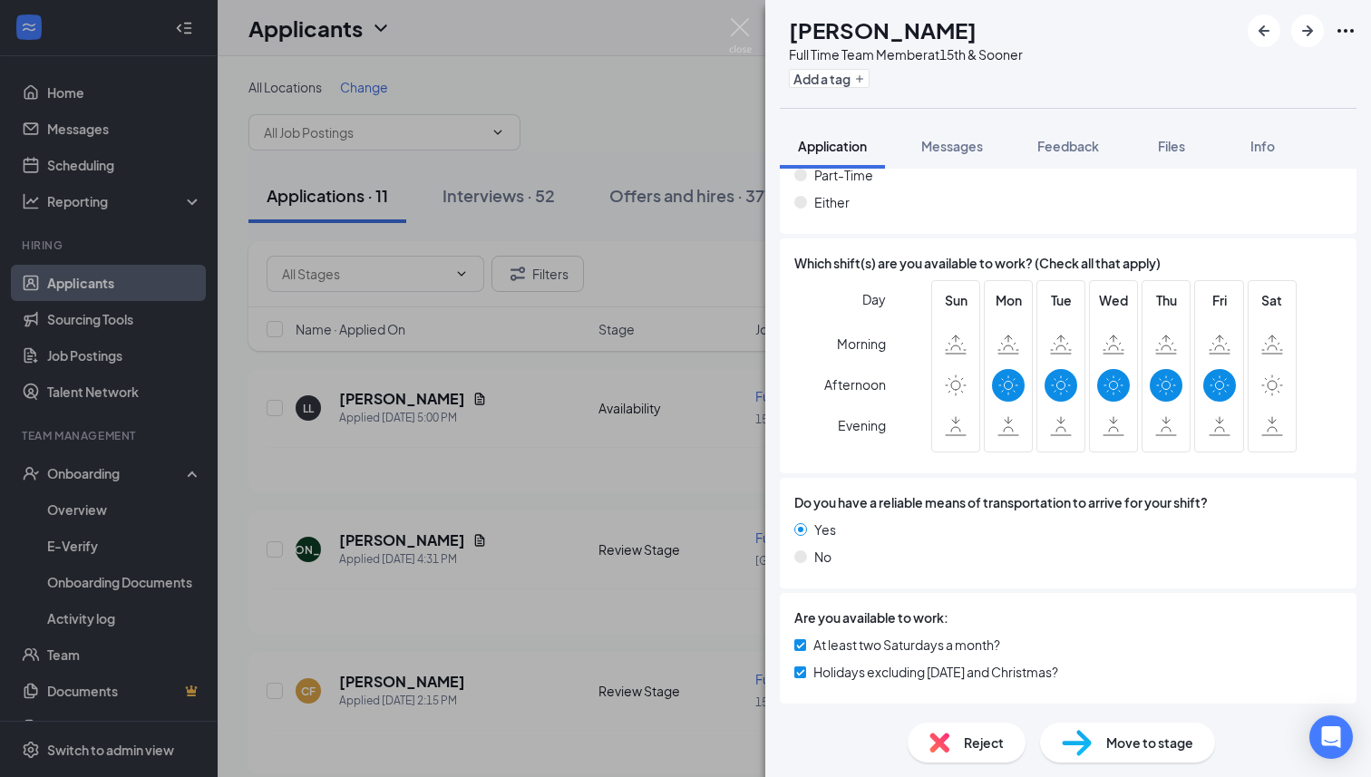
click at [989, 743] on span "Reject" at bounding box center [984, 743] width 40 height 20
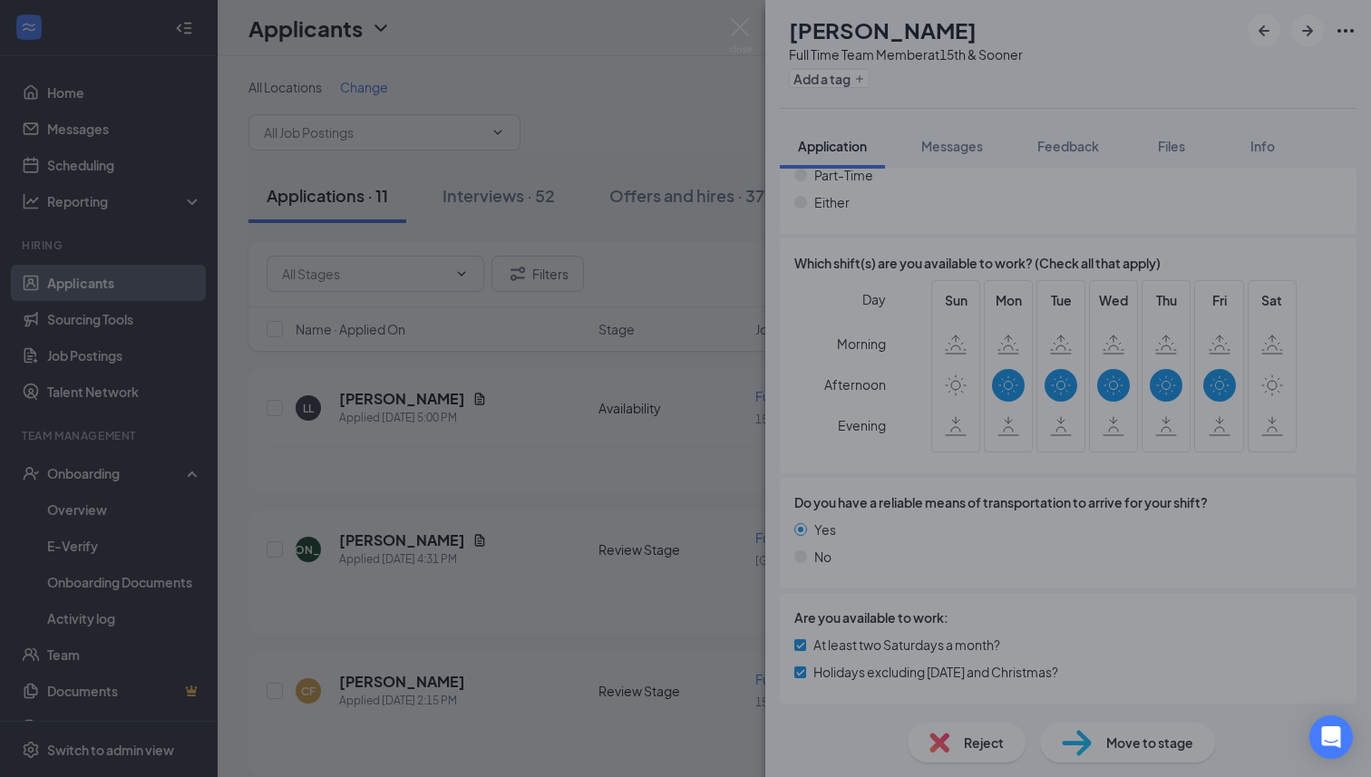
scroll to position [1107, 0]
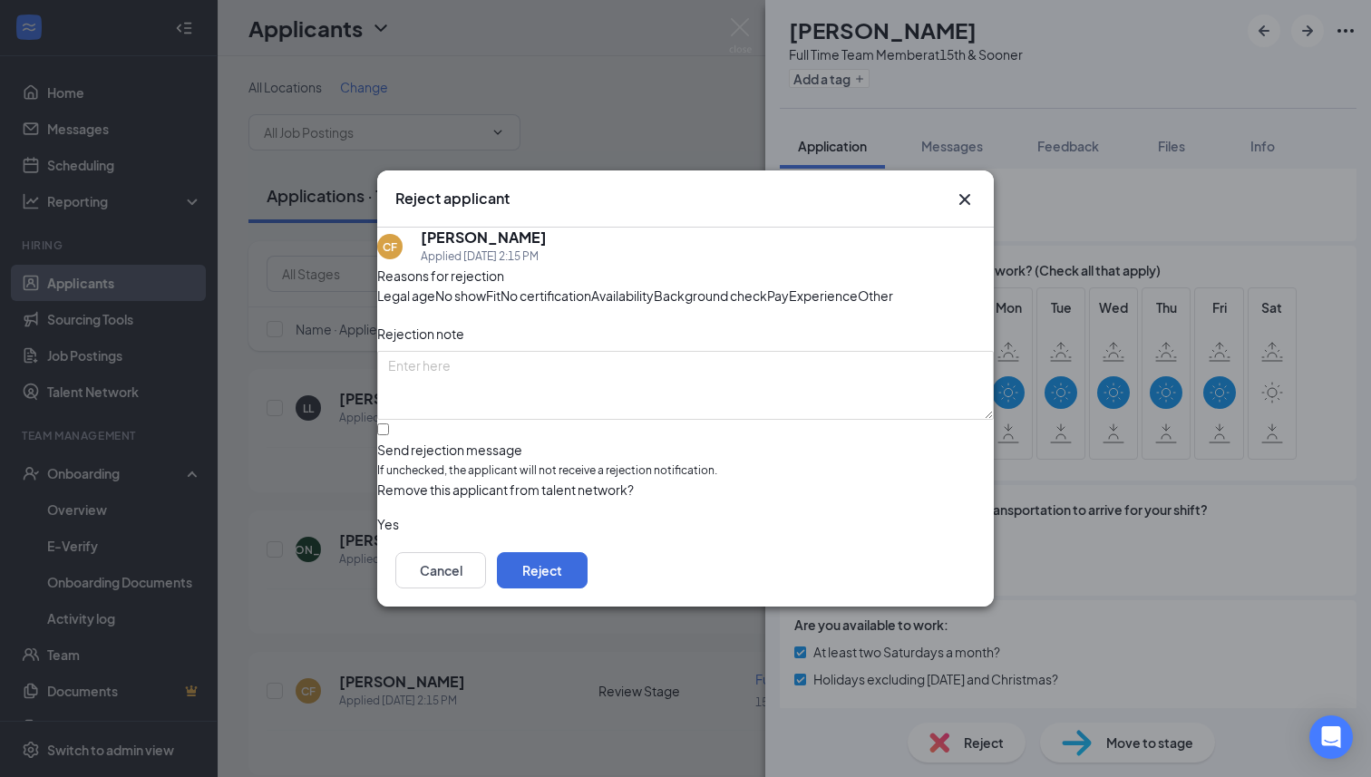
click at [654, 286] on span "Availability" at bounding box center [622, 296] width 63 height 20
click at [588, 589] on button "Reject" at bounding box center [542, 570] width 91 height 36
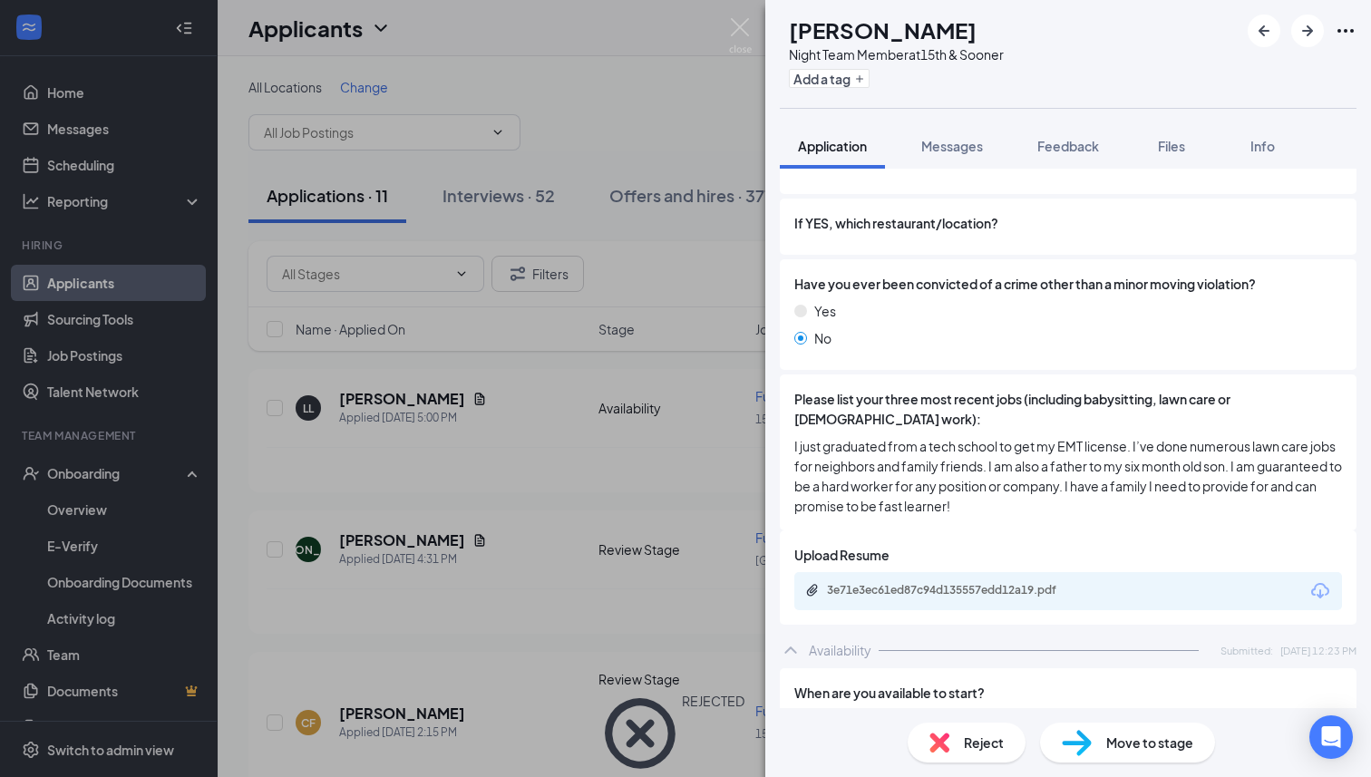
scroll to position [583, 0]
click at [1008, 591] on div "3e71e3ec61ed87c94d135557edd12a19.pdf" at bounding box center [954, 589] width 254 height 15
drag, startPoint x: 963, startPoint y: 30, endPoint x: 827, endPoint y: 33, distance: 136.1
click at [827, 33] on div "[PERSON_NAME]" at bounding box center [896, 30] width 215 height 31
copy h1 "[PERSON_NAME]"
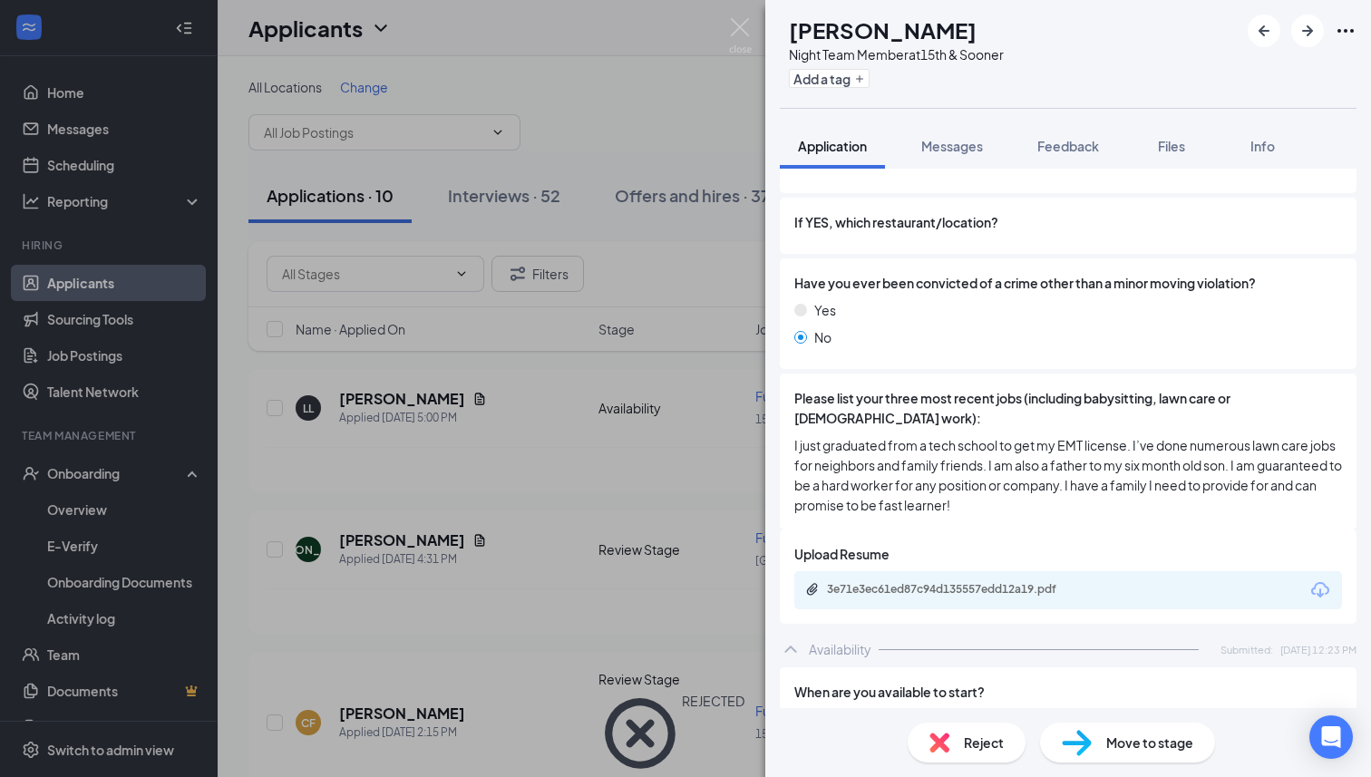
click at [1157, 745] on span "Move to stage" at bounding box center [1150, 743] width 87 height 20
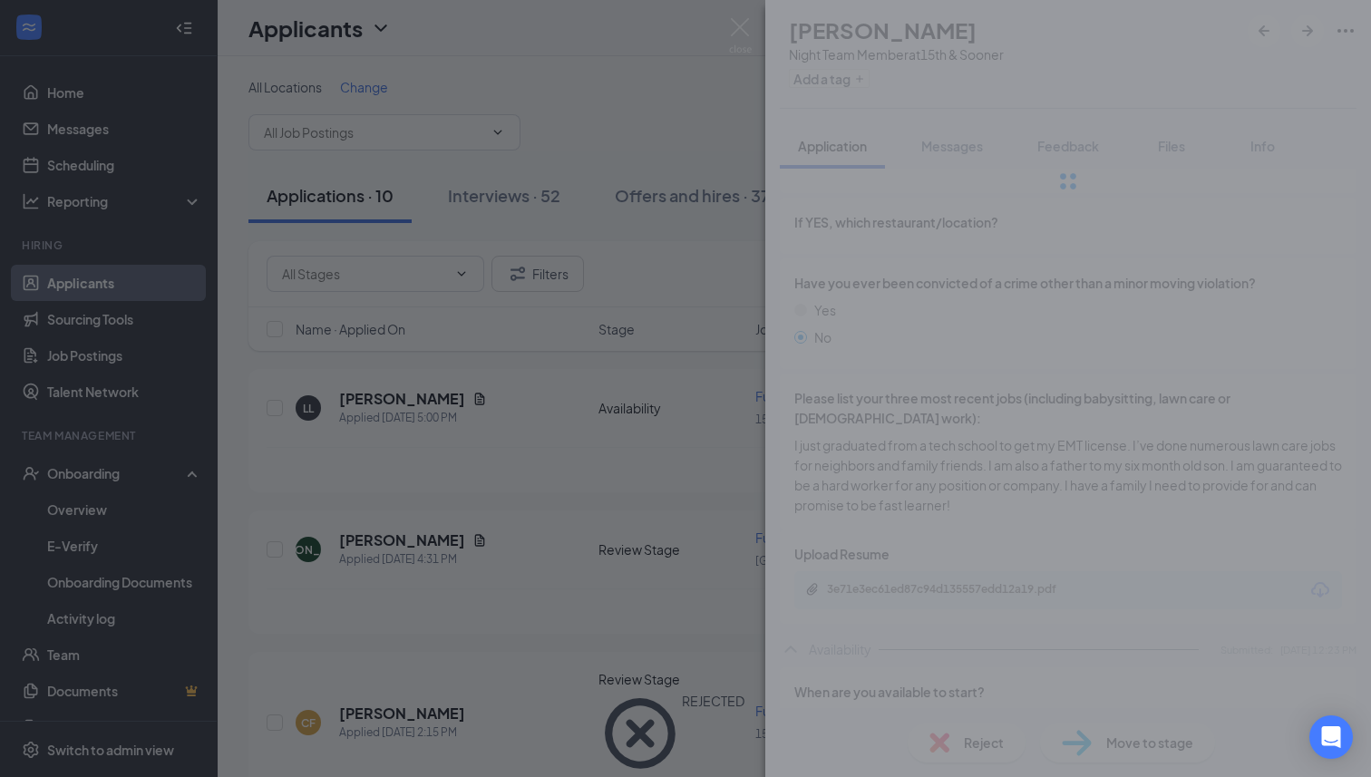
type input "Onsite Interview (next stage)"
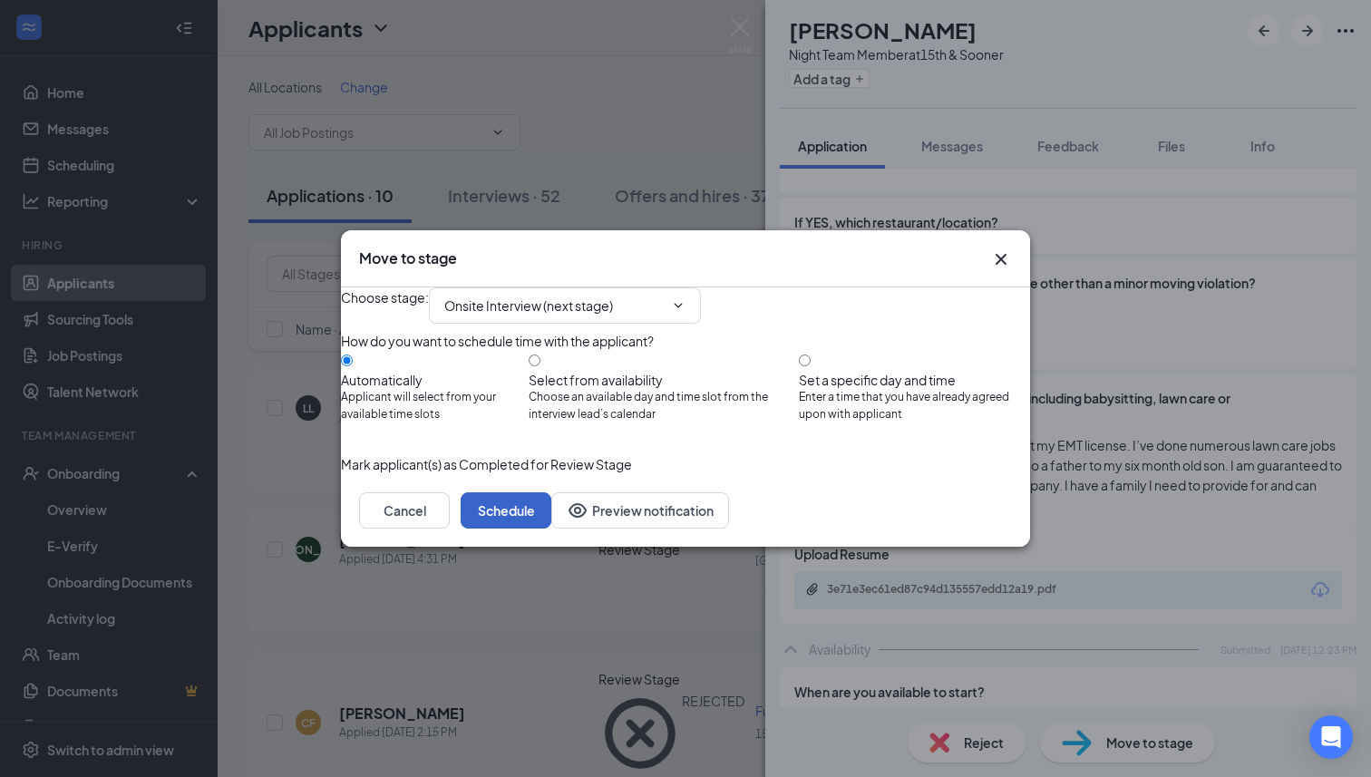
click at [551, 529] on button "Schedule" at bounding box center [506, 511] width 91 height 36
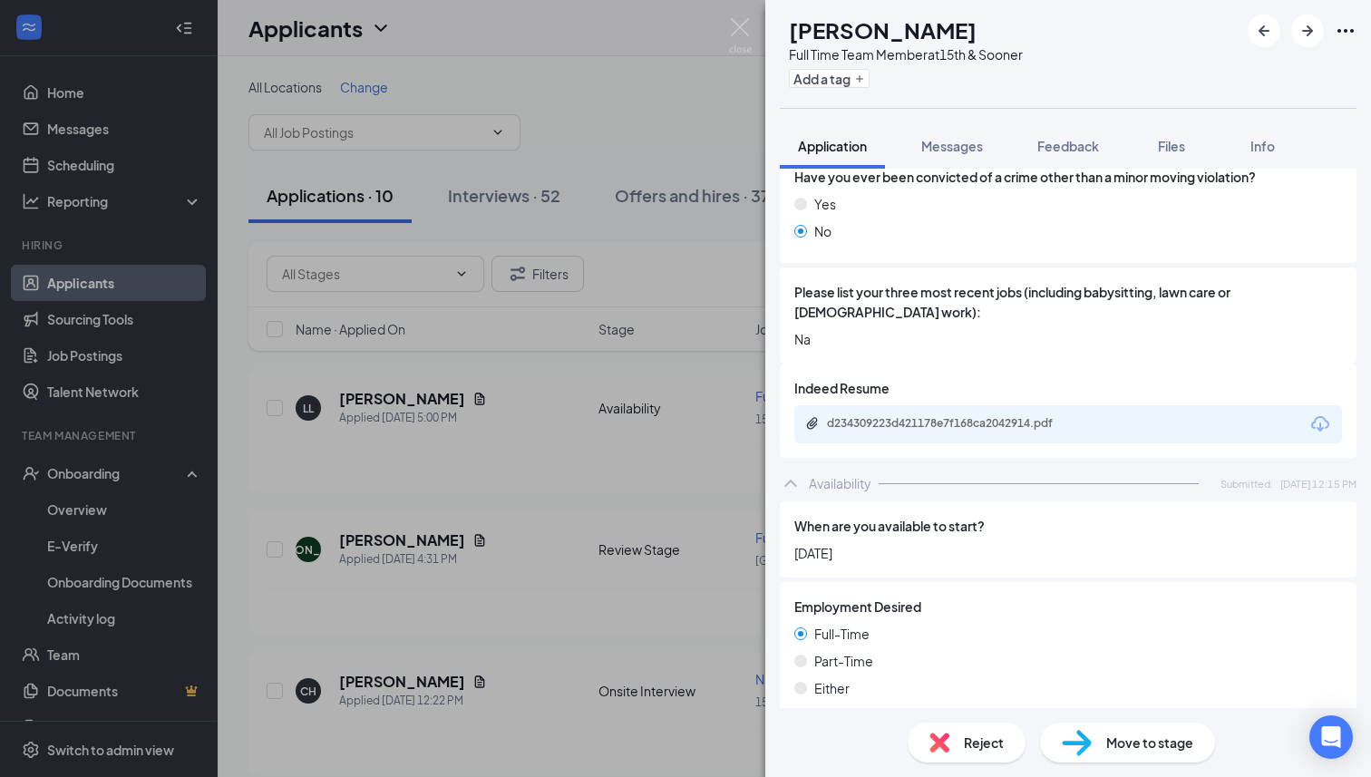
scroll to position [706, 0]
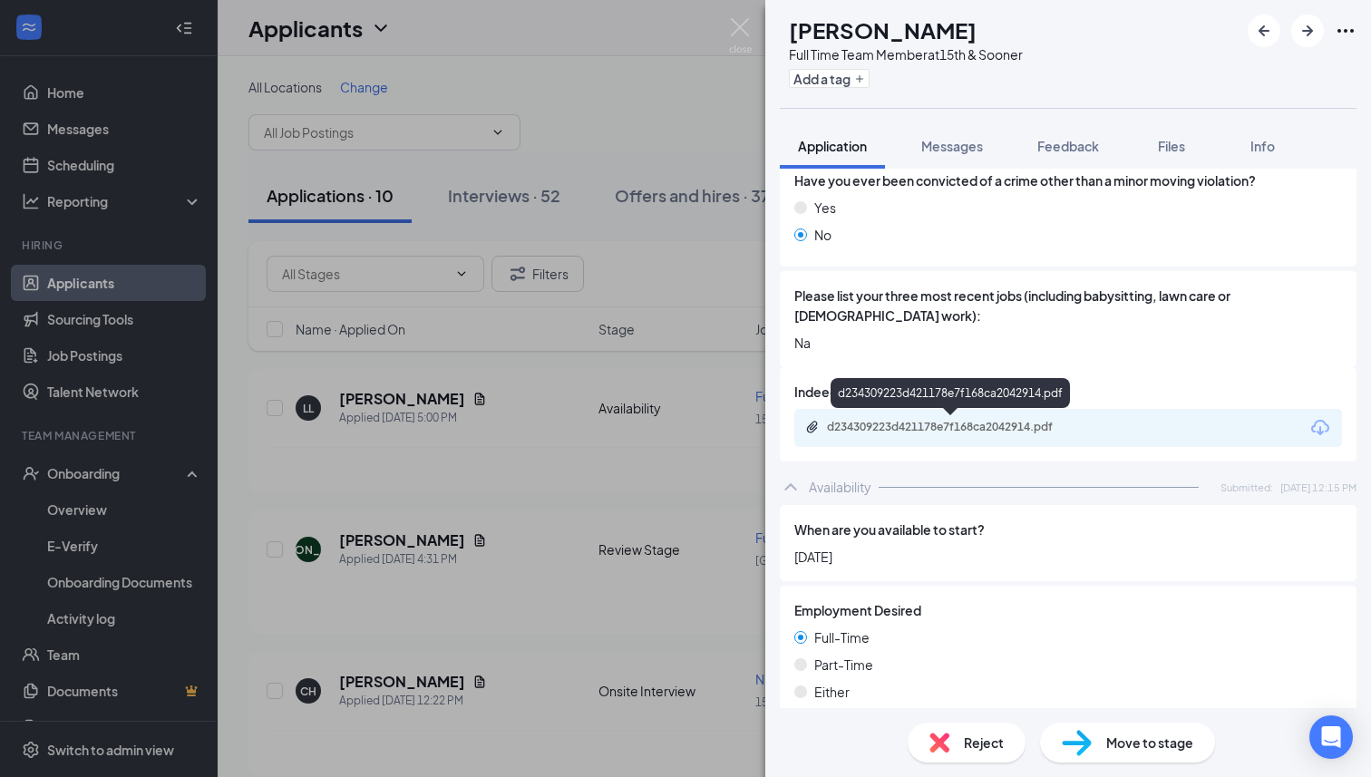
click at [996, 434] on div "d234309223d421178e7f168ca2042914.pdf" at bounding box center [952, 428] width 294 height 17
